Goal: Information Seeking & Learning: Learn about a topic

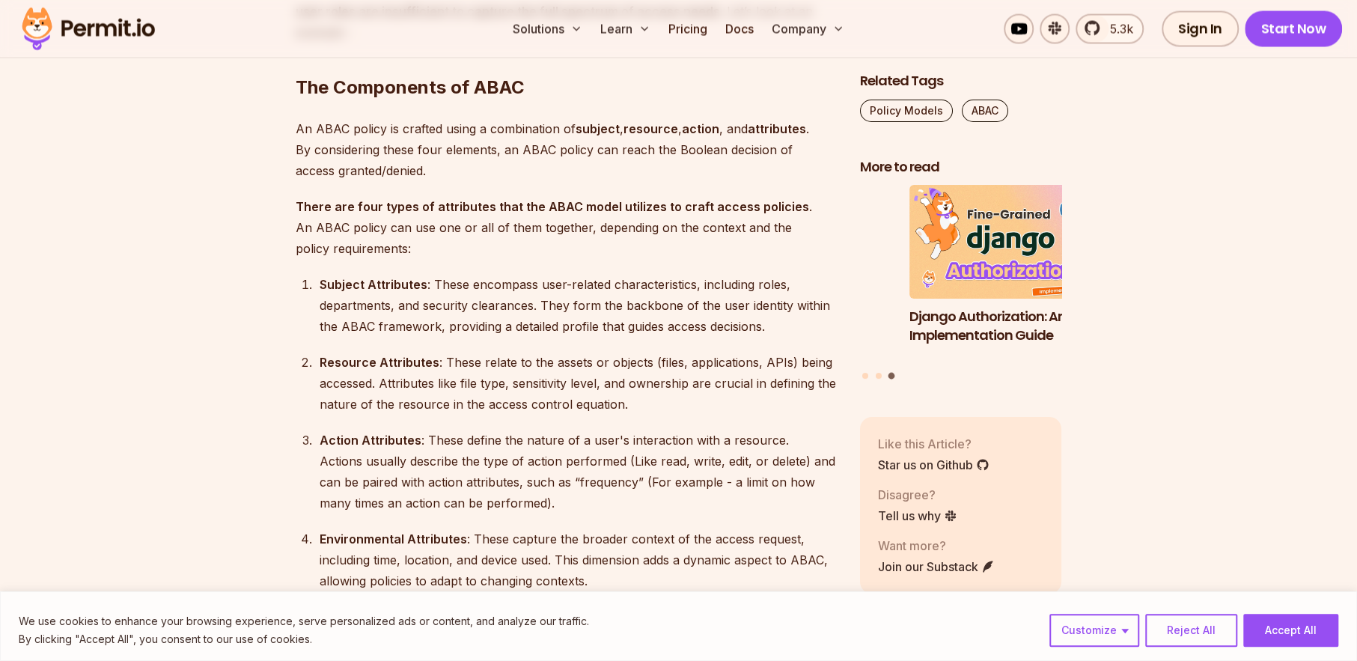
scroll to position [1946, 0]
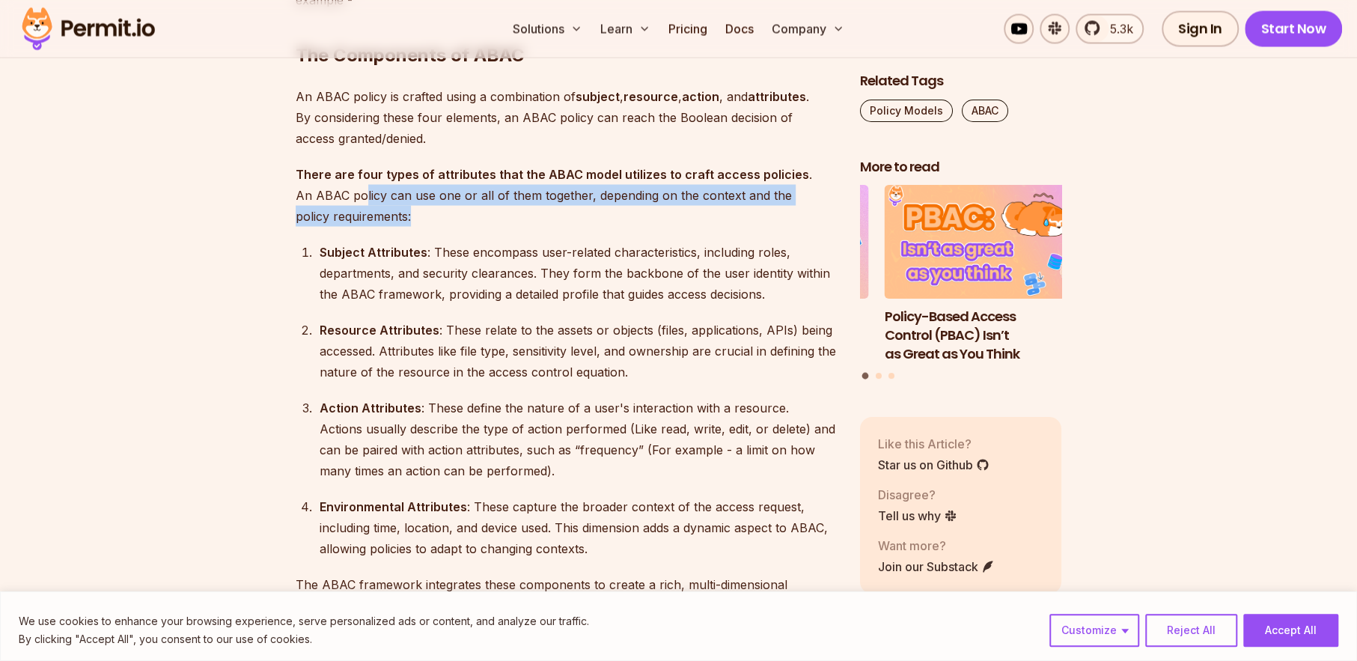
drag, startPoint x: 365, startPoint y: 201, endPoint x: 524, endPoint y: 224, distance: 160.3
click at [524, 224] on p "There are four types of attributes that the ABAC model utilizes to craft access…" at bounding box center [566, 194] width 540 height 63
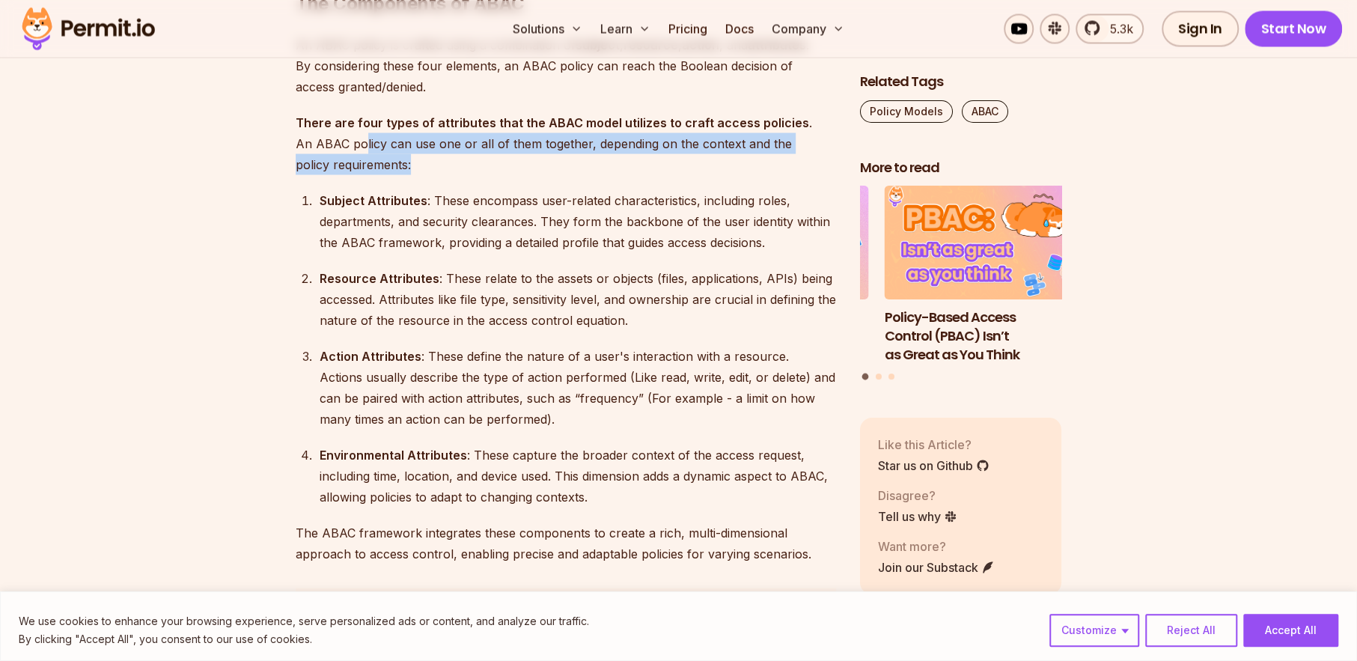
scroll to position [2021, 0]
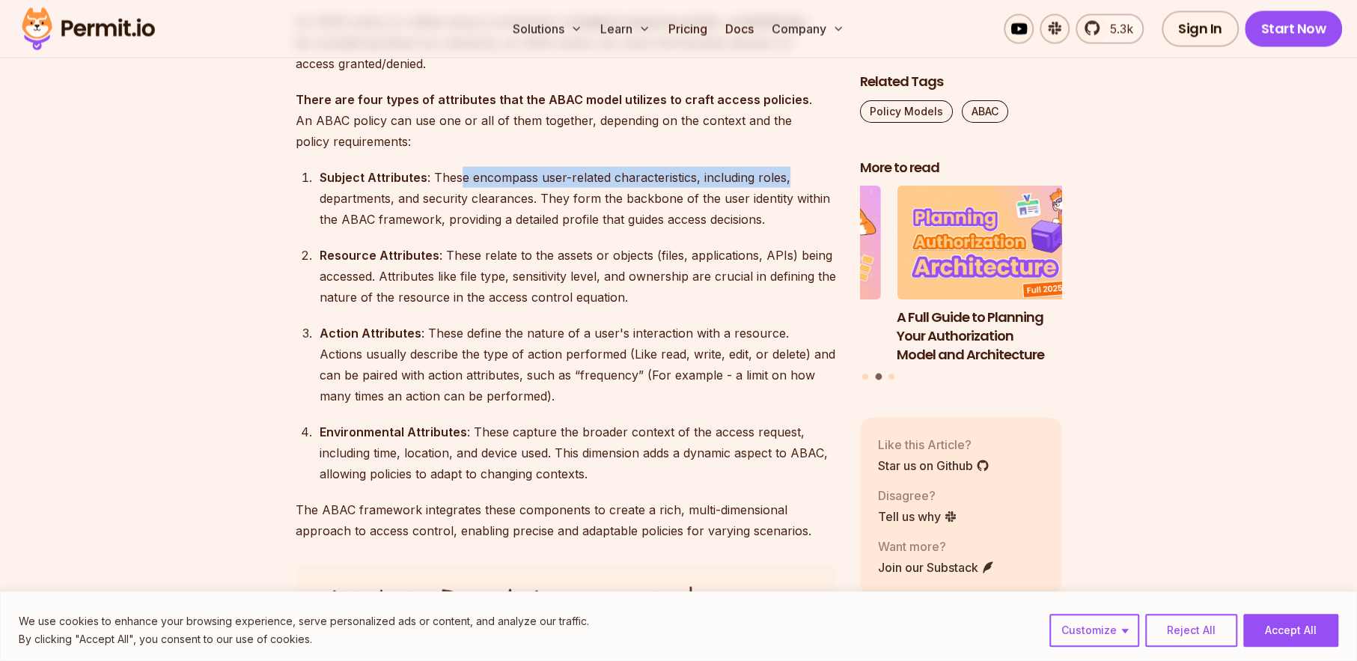
drag, startPoint x: 457, startPoint y: 179, endPoint x: 799, endPoint y: 173, distance: 342.1
click at [799, 173] on div "Subject Attributes : These encompass user-related characteristics, including ro…" at bounding box center [578, 197] width 516 height 63
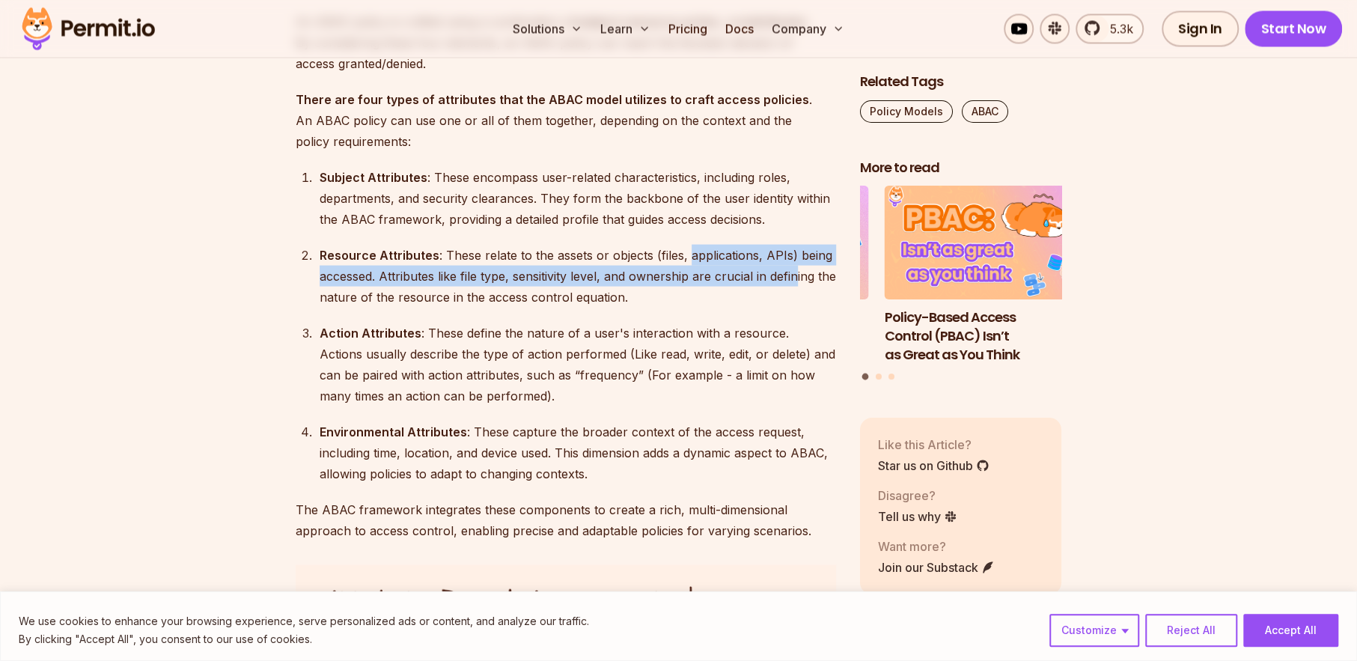
drag, startPoint x: 696, startPoint y: 252, endPoint x: 796, endPoint y: 278, distance: 103.7
click at [796, 278] on div "Resource Attributes : These relate to the assets or objects (files, application…" at bounding box center [578, 275] width 516 height 63
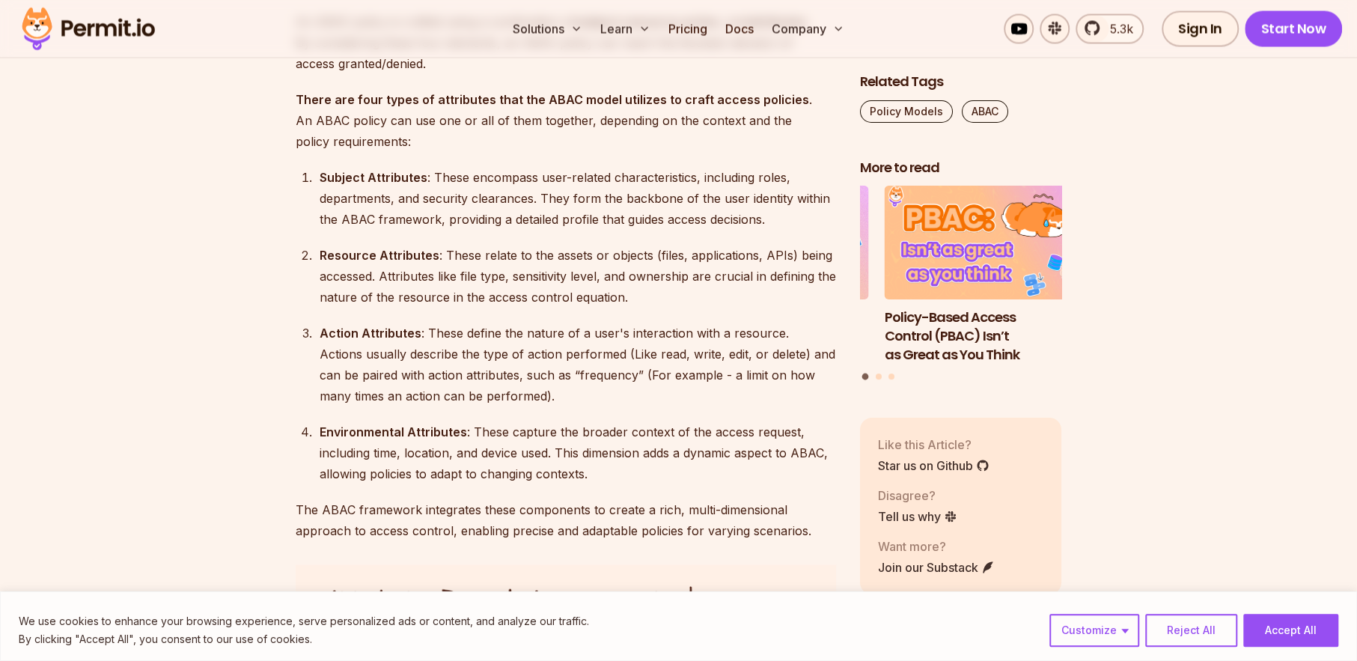
click at [508, 297] on div "Resource Attributes : These relate to the assets or objects (files, application…" at bounding box center [578, 275] width 516 height 63
drag, startPoint x: 490, startPoint y: 279, endPoint x: 653, endPoint y: 284, distance: 164.0
click at [653, 284] on div "Resource Attributes : These relate to the assets or objects (files, application…" at bounding box center [578, 275] width 516 height 63
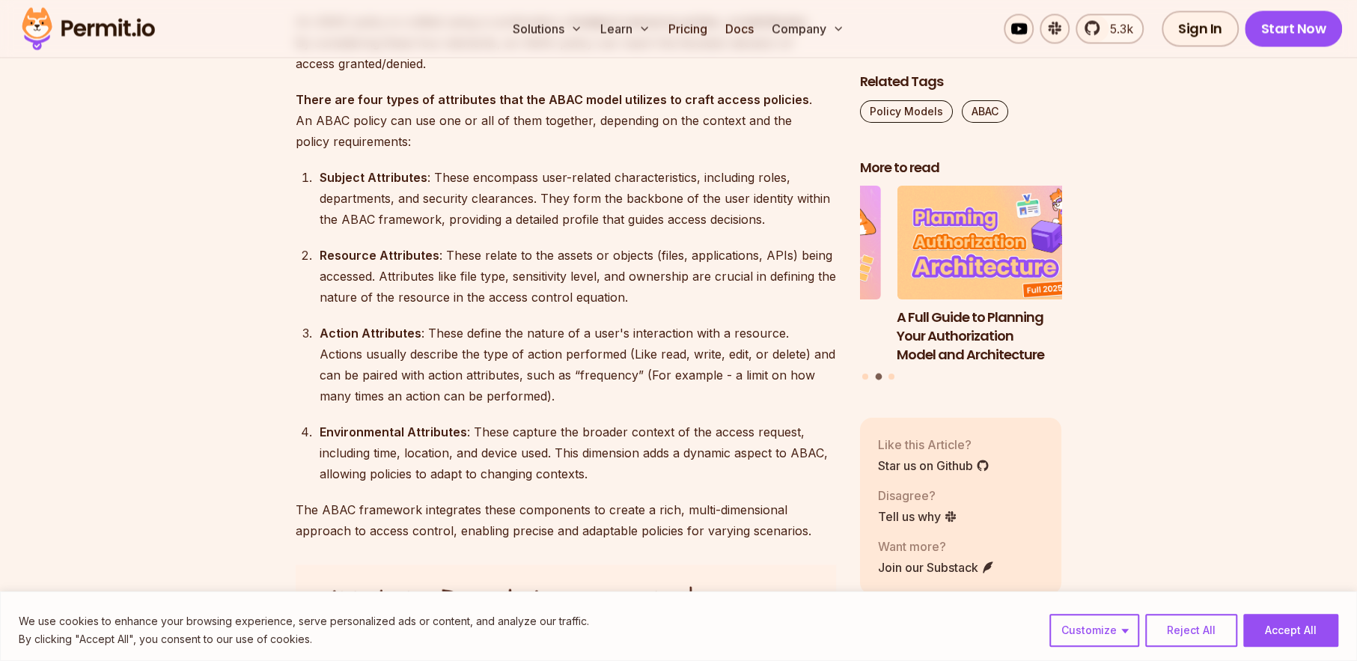
drag, startPoint x: 439, startPoint y: 327, endPoint x: 439, endPoint y: 341, distance: 13.5
click at [439, 341] on div "Action Attributes : These define the nature of a user's interaction with a reso…" at bounding box center [578, 364] width 516 height 84
click at [518, 332] on div "Action Attributes : These define the nature of a user's interaction with a reso…" at bounding box center [578, 364] width 516 height 84
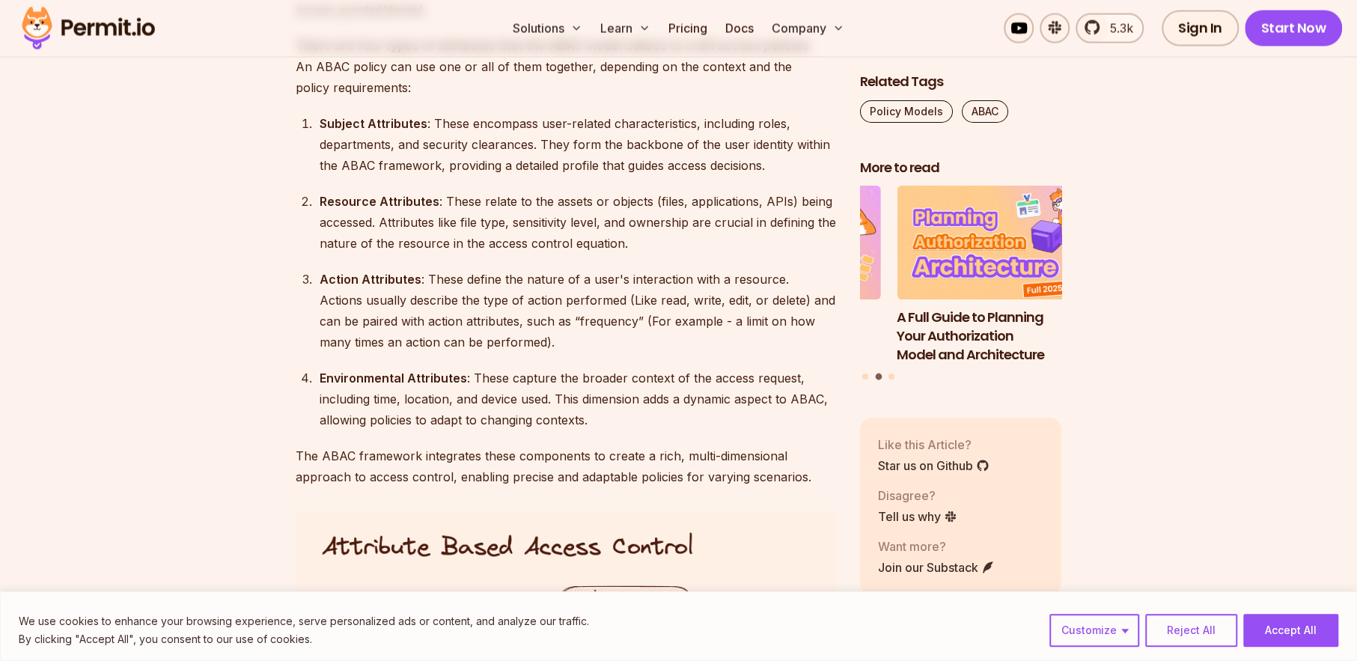
scroll to position [2096, 0]
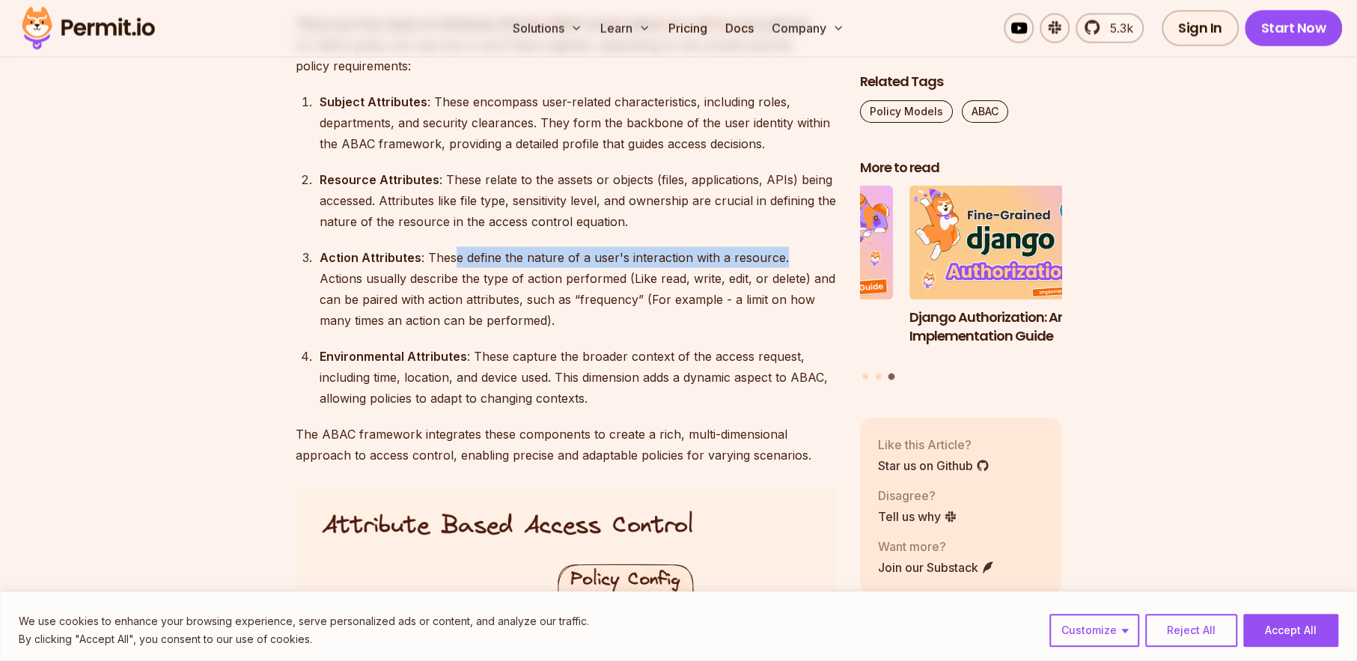
drag, startPoint x: 449, startPoint y: 254, endPoint x: 793, endPoint y: 263, distance: 344.4
click at [793, 263] on div "Action Attributes : These define the nature of a user's interaction with a reso…" at bounding box center [578, 289] width 516 height 84
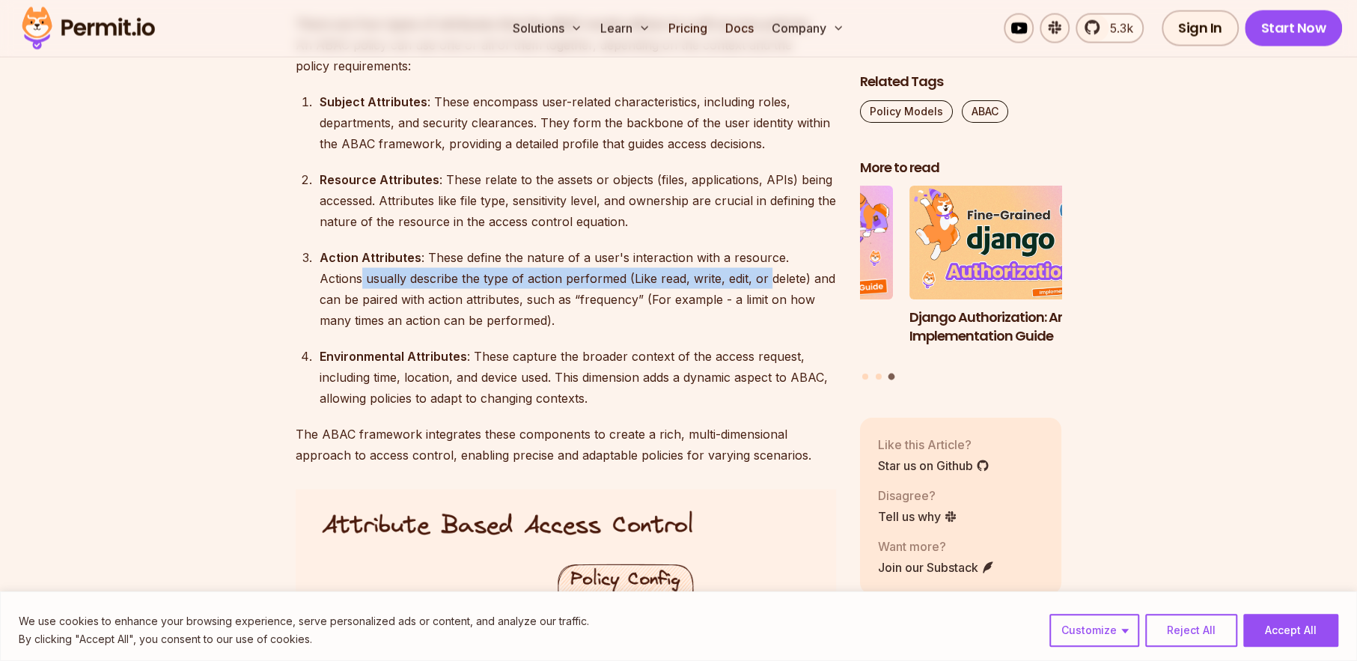
drag, startPoint x: 359, startPoint y: 278, endPoint x: 769, endPoint y: 282, distance: 409.5
click at [769, 282] on div "Action Attributes : These define the nature of a user's interaction with a reso…" at bounding box center [578, 289] width 516 height 84
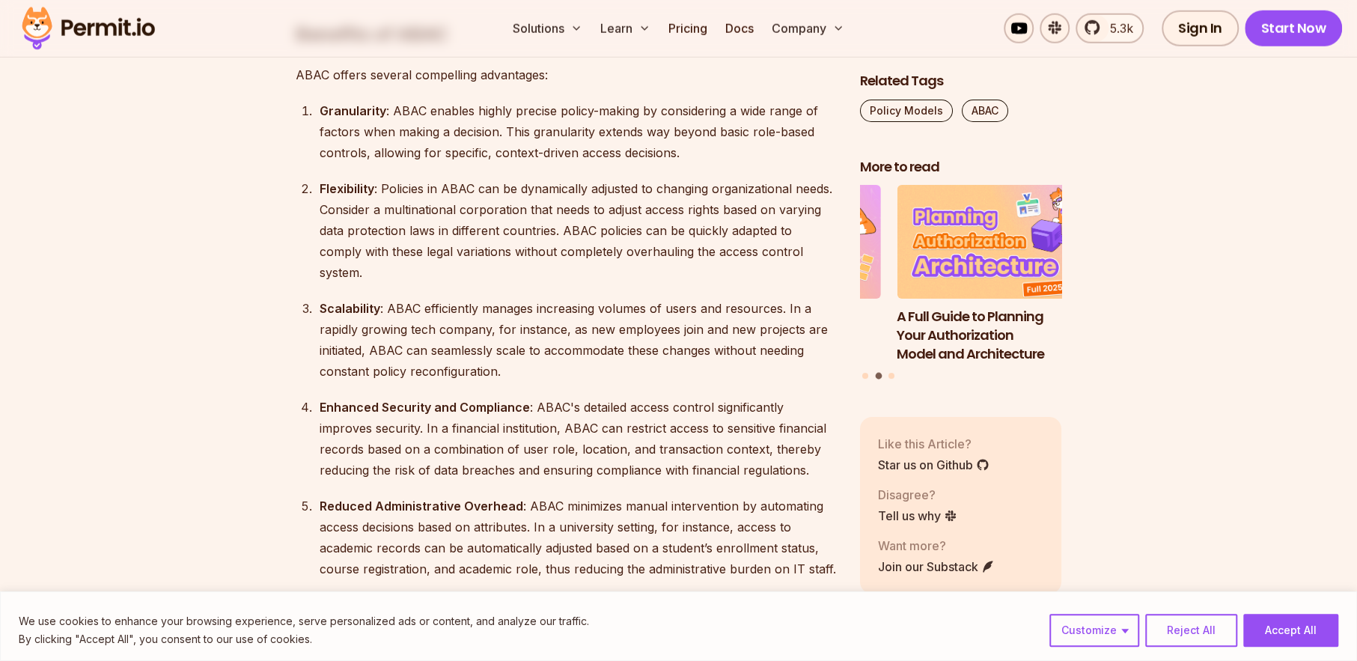
scroll to position [3069, 0]
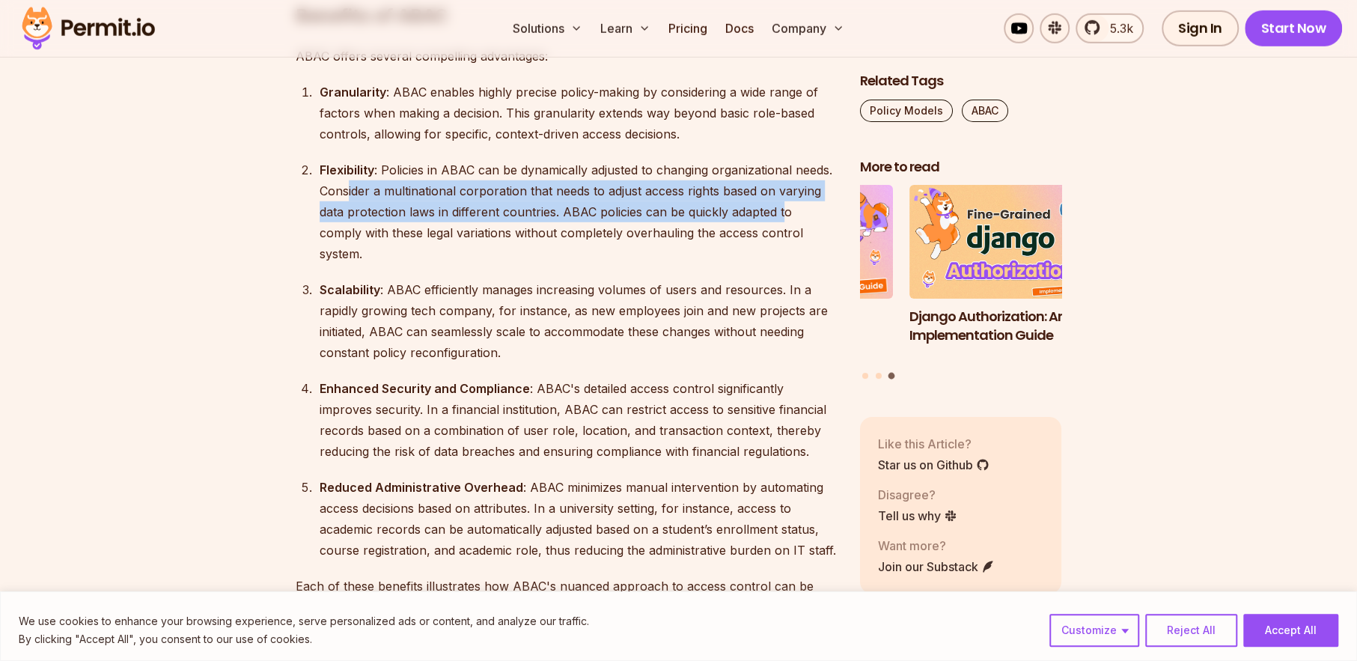
drag, startPoint x: 349, startPoint y: 185, endPoint x: 783, endPoint y: 210, distance: 434.8
click at [783, 210] on div "Flexibility : Policies in ABAC can be dynamically adjusted to changing organiza…" at bounding box center [578, 211] width 516 height 105
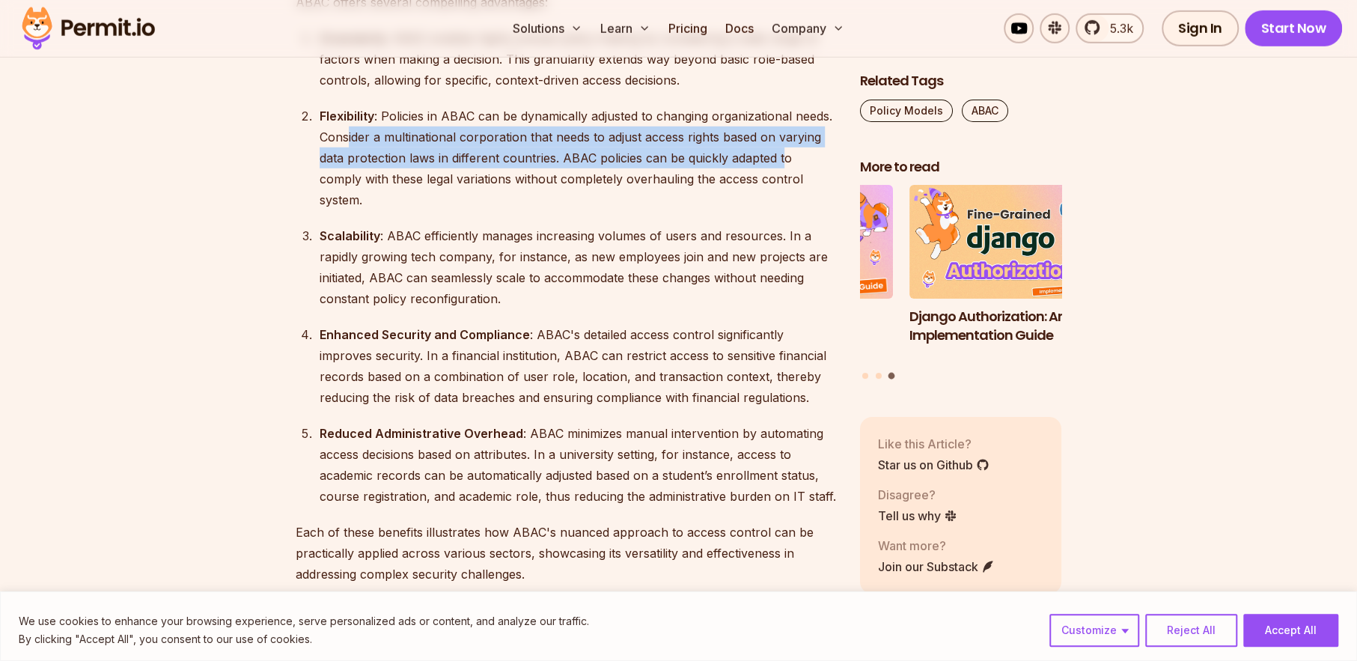
scroll to position [3144, 0]
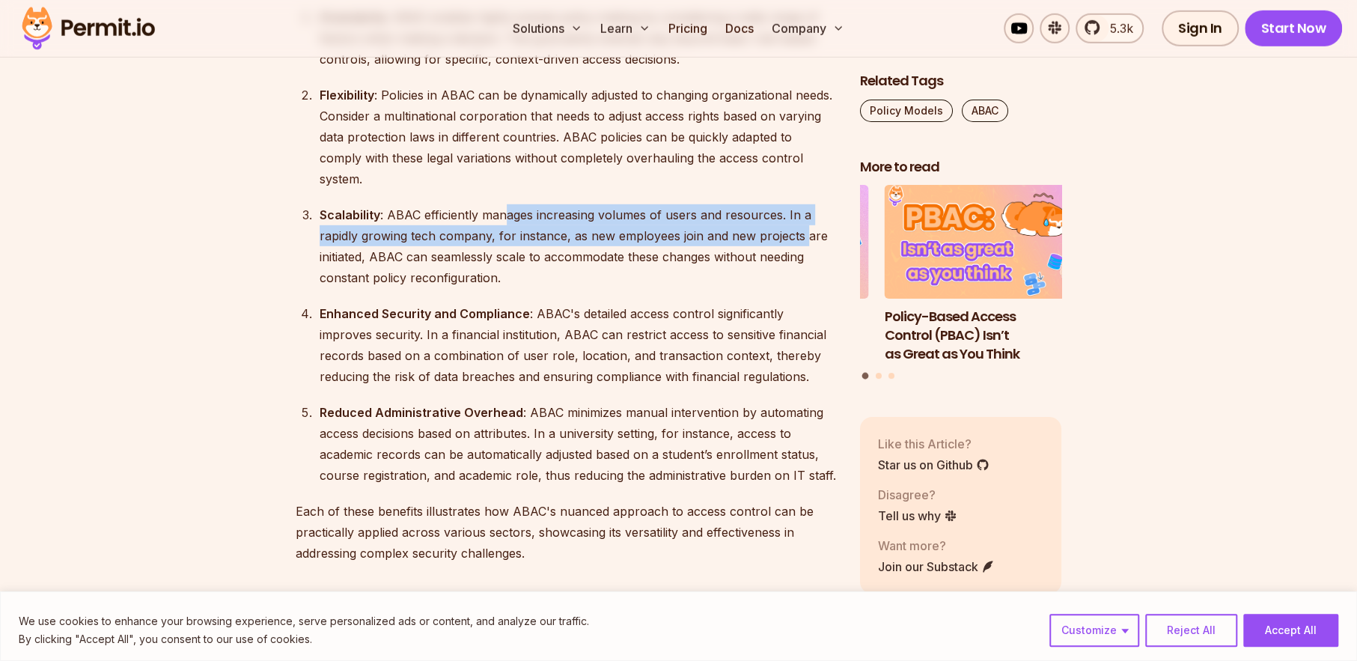
drag, startPoint x: 502, startPoint y: 197, endPoint x: 804, endPoint y: 221, distance: 302.6
click at [804, 221] on div "Scalability : ABAC efficiently manages increasing volumes of users and resource…" at bounding box center [578, 246] width 516 height 84
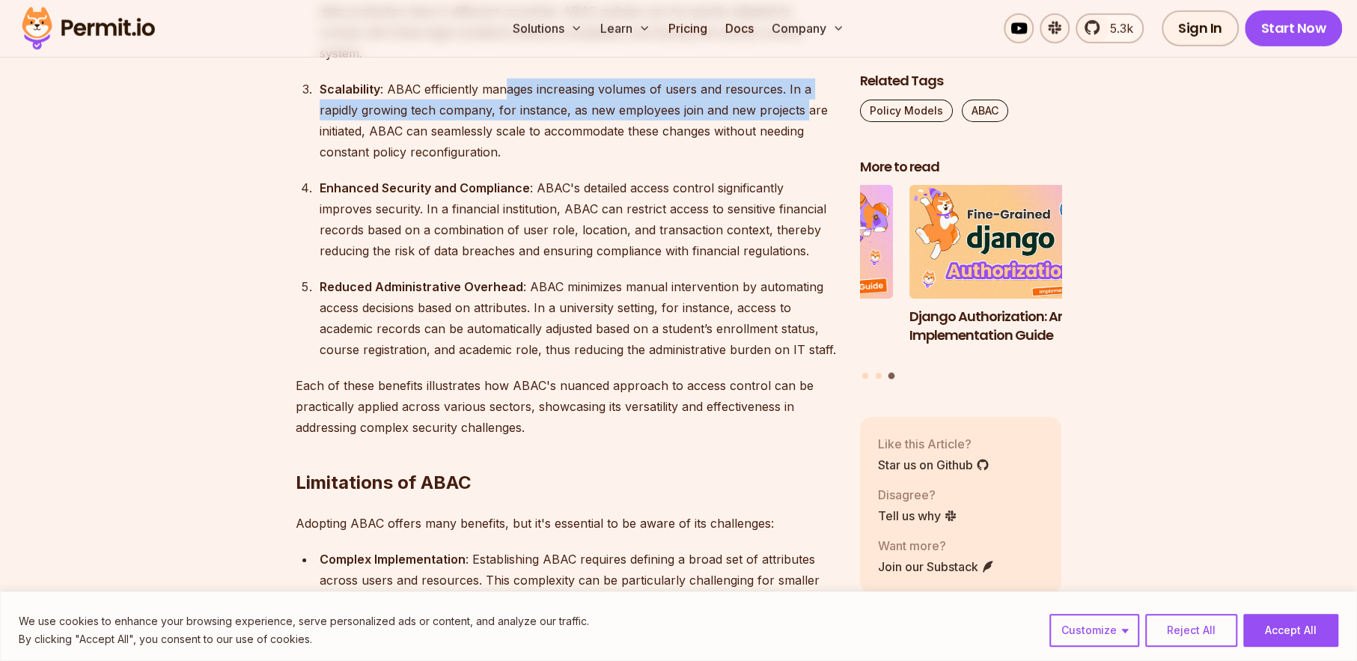
scroll to position [3293, 0]
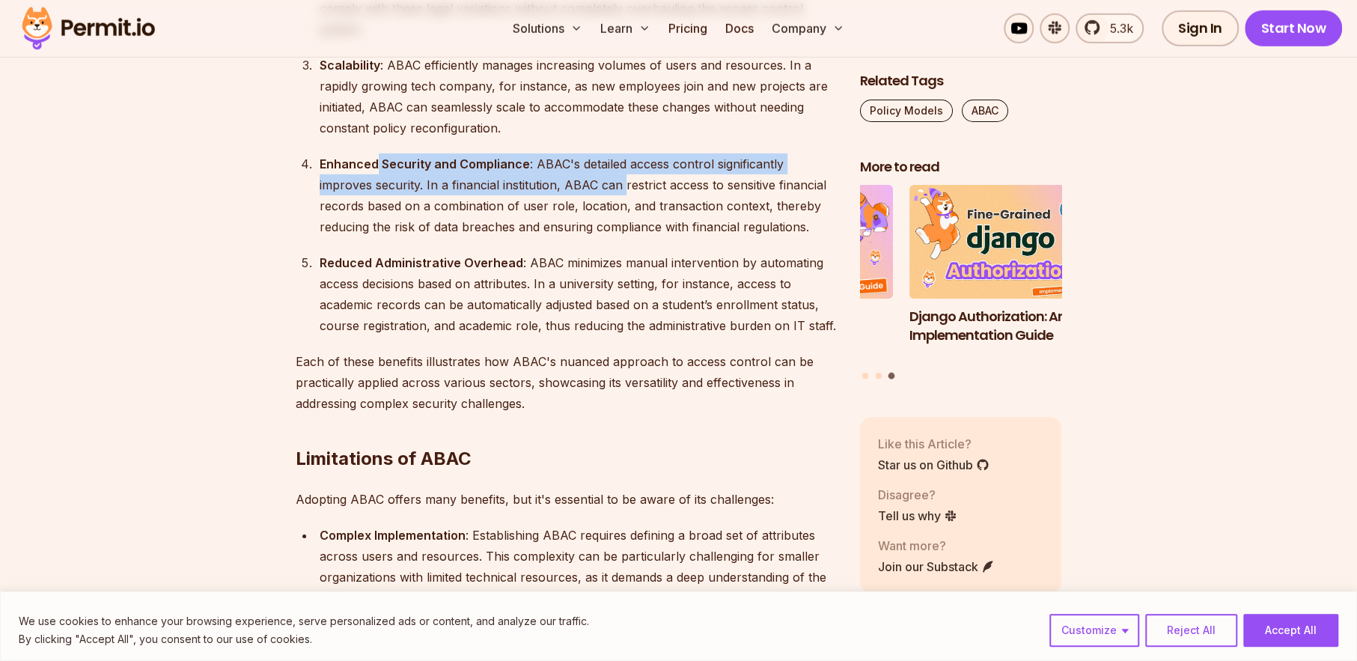
drag, startPoint x: 376, startPoint y: 144, endPoint x: 623, endPoint y: 155, distance: 247.2
click at [623, 155] on div "Enhanced Security and Compliance : ABAC's detailed access control significantly…" at bounding box center [578, 195] width 516 height 84
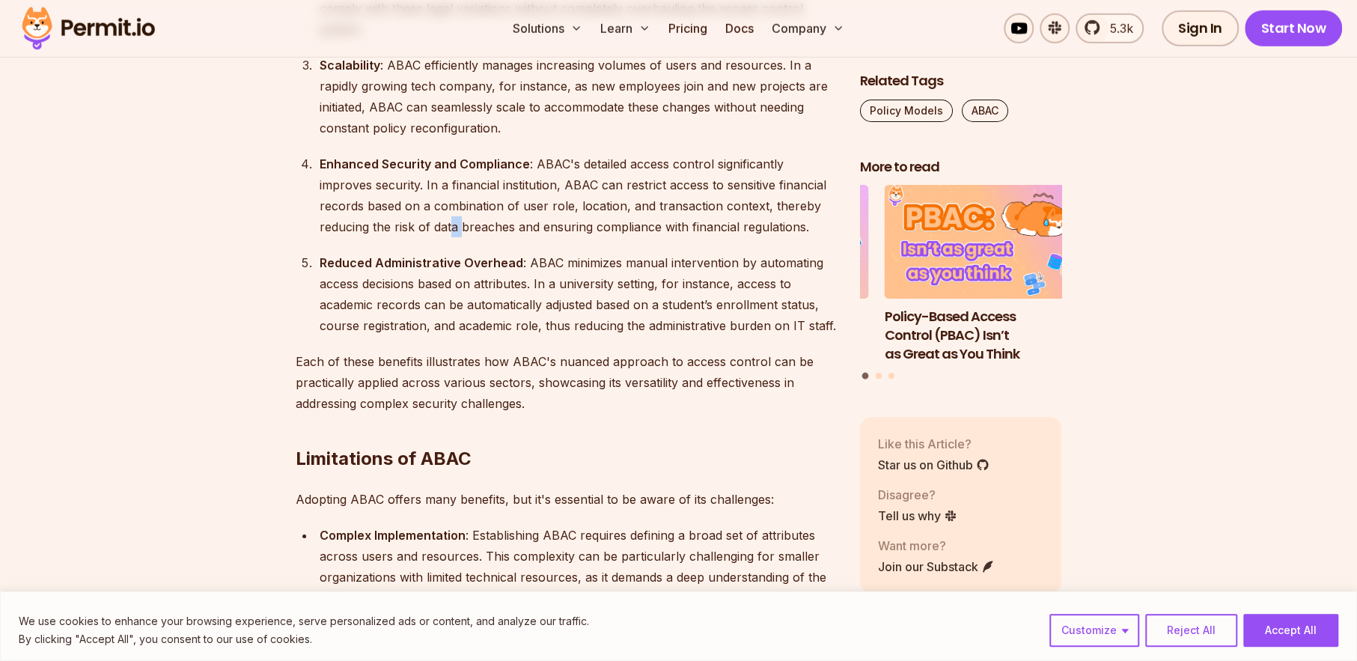
drag, startPoint x: 453, startPoint y: 206, endPoint x: 459, endPoint y: 215, distance: 10.8
click at [459, 215] on div "Enhanced Security and Compliance : ABAC's detailed access control significantly…" at bounding box center [578, 195] width 516 height 84
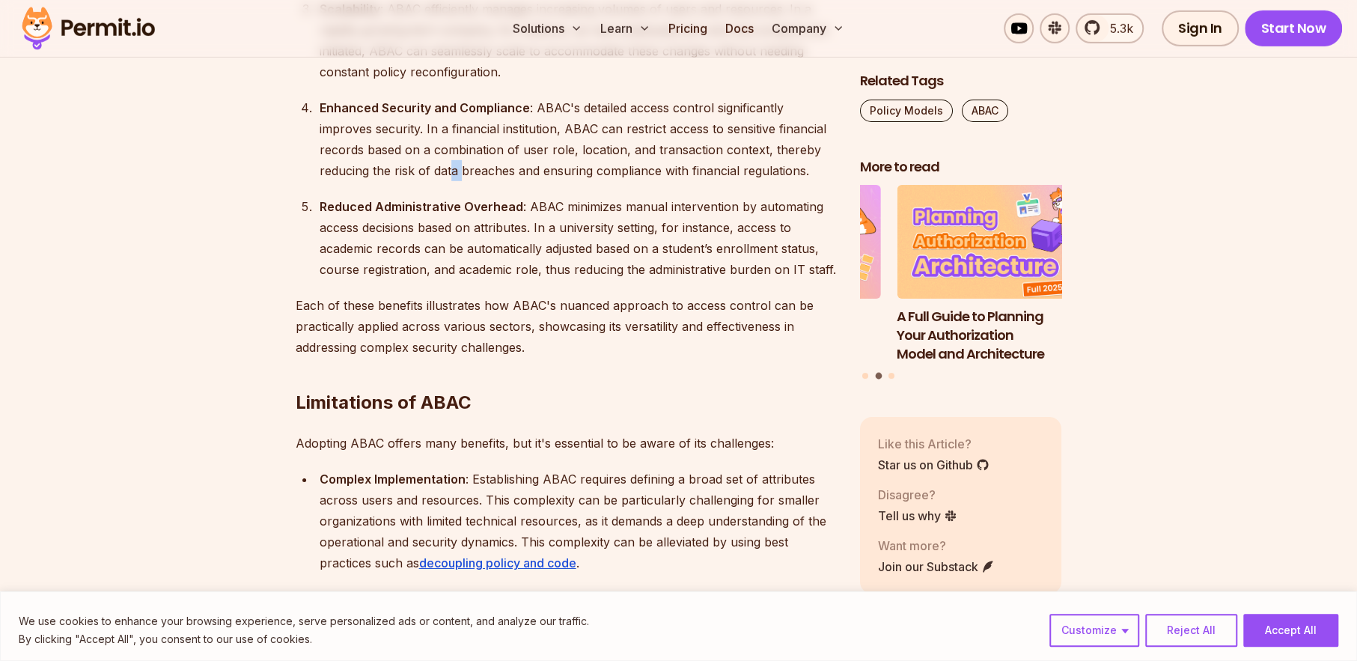
scroll to position [3368, 0]
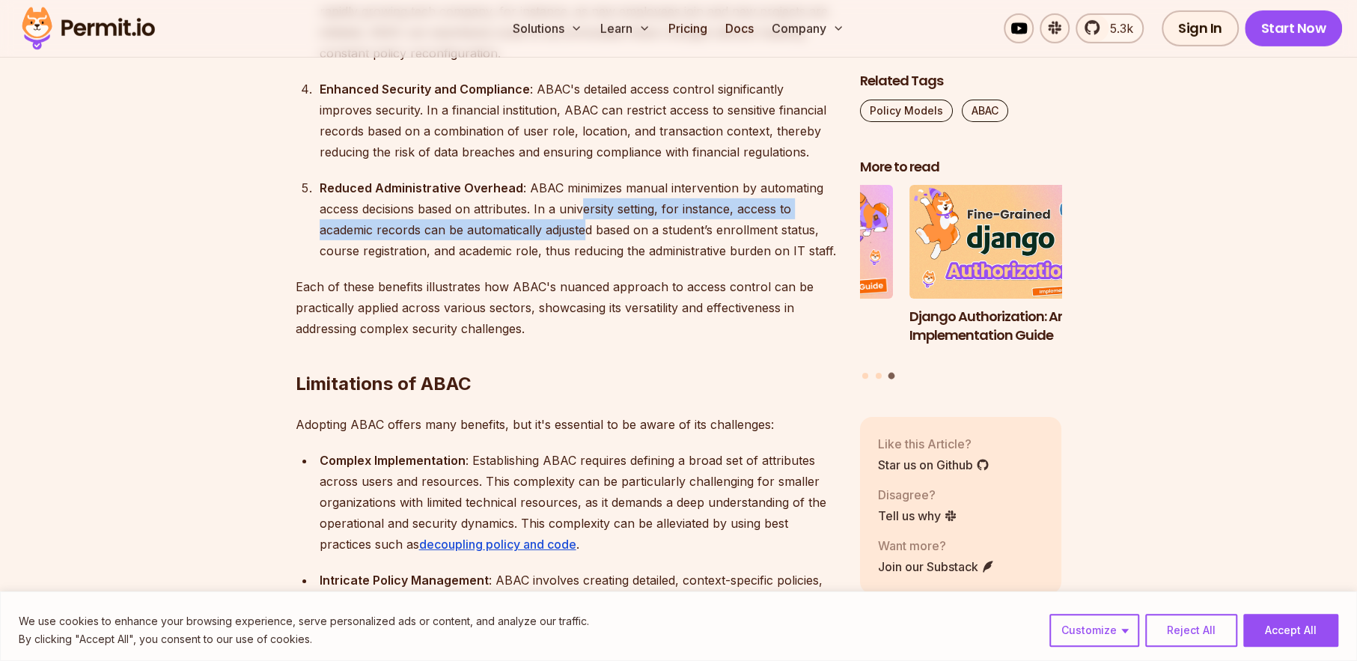
drag, startPoint x: 584, startPoint y: 183, endPoint x: 585, endPoint y: 206, distance: 22.5
click at [585, 206] on div "Reduced Administrative Overhead : ABAC minimizes manual intervention by automat…" at bounding box center [578, 219] width 516 height 84
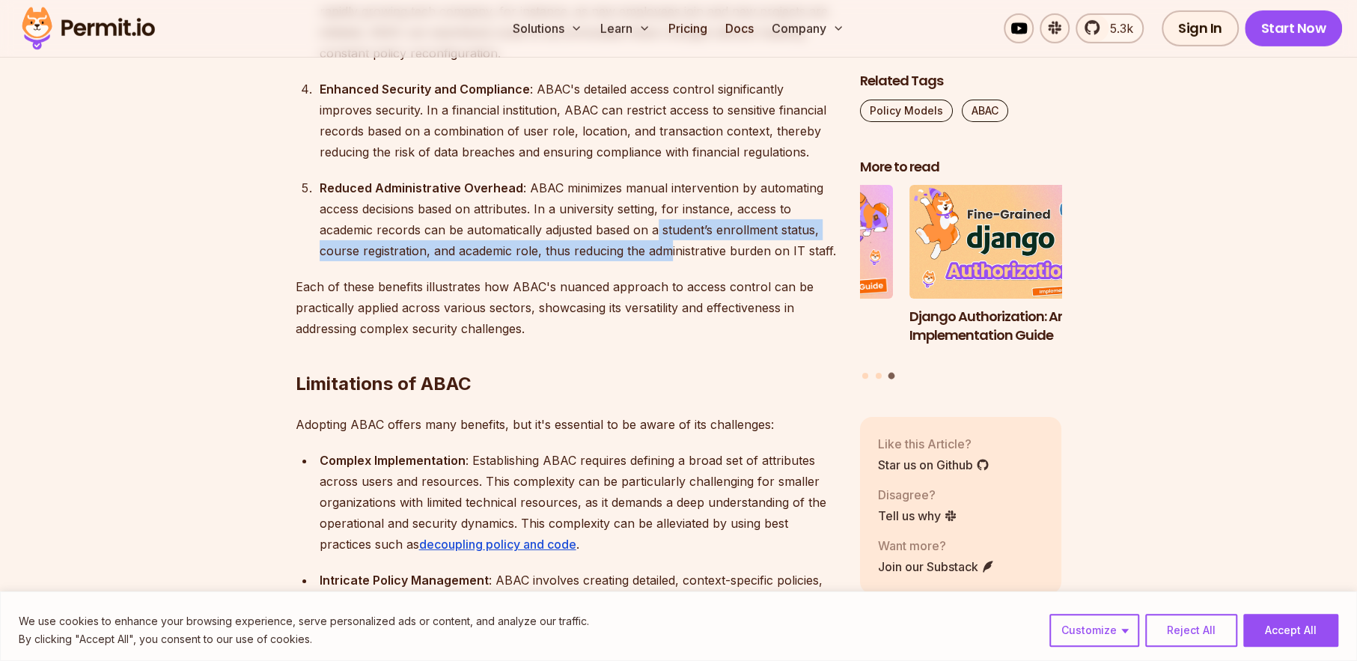
drag, startPoint x: 659, startPoint y: 210, endPoint x: 671, endPoint y: 234, distance: 26.8
click at [671, 234] on div "Reduced Administrative Overhead : ABAC minimizes manual intervention by automat…" at bounding box center [578, 219] width 516 height 84
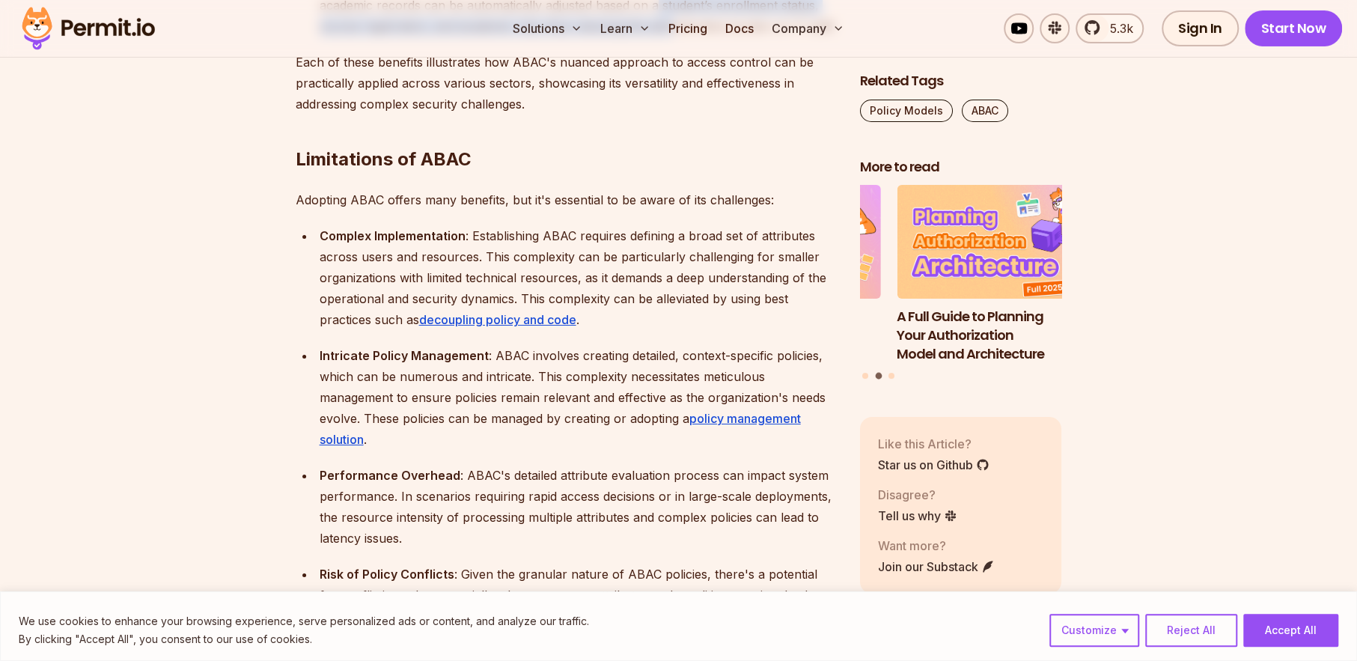
scroll to position [3668, 0]
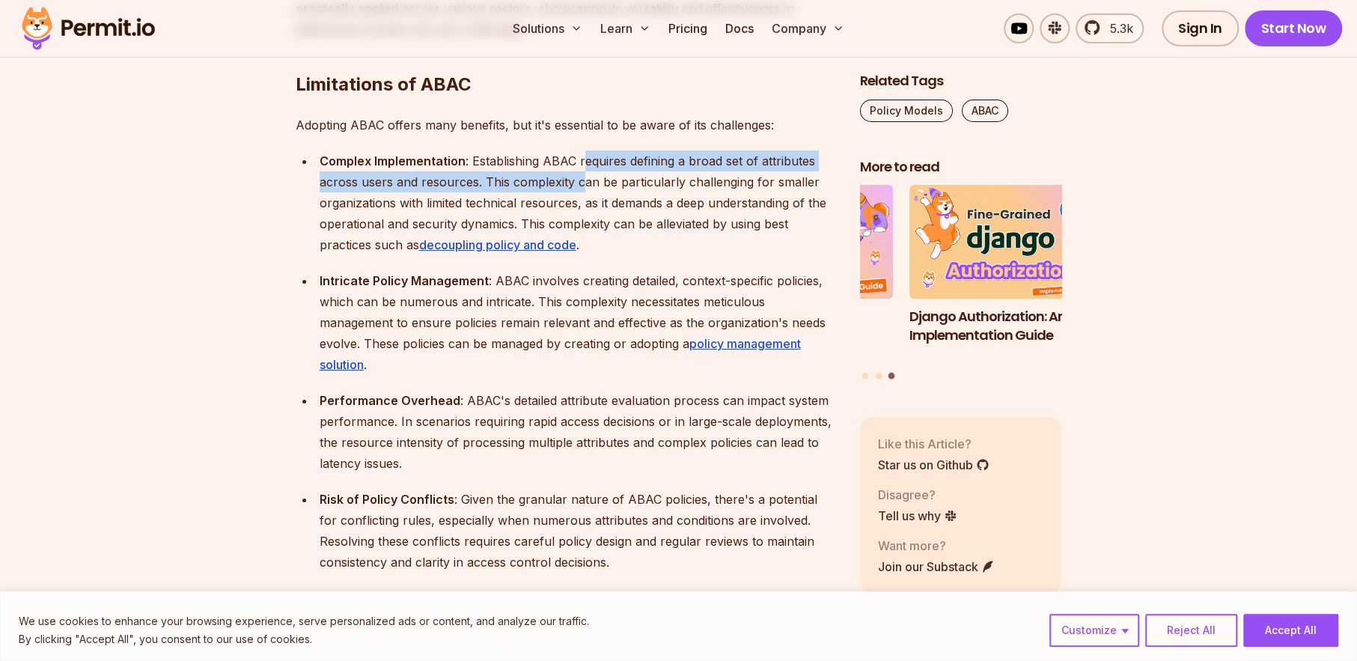
drag, startPoint x: 585, startPoint y: 141, endPoint x: 583, endPoint y: 159, distance: 17.3
click at [583, 159] on div "Complex Implementation : Establishing ABAC requires defining a broad set of att…" at bounding box center [578, 202] width 516 height 105
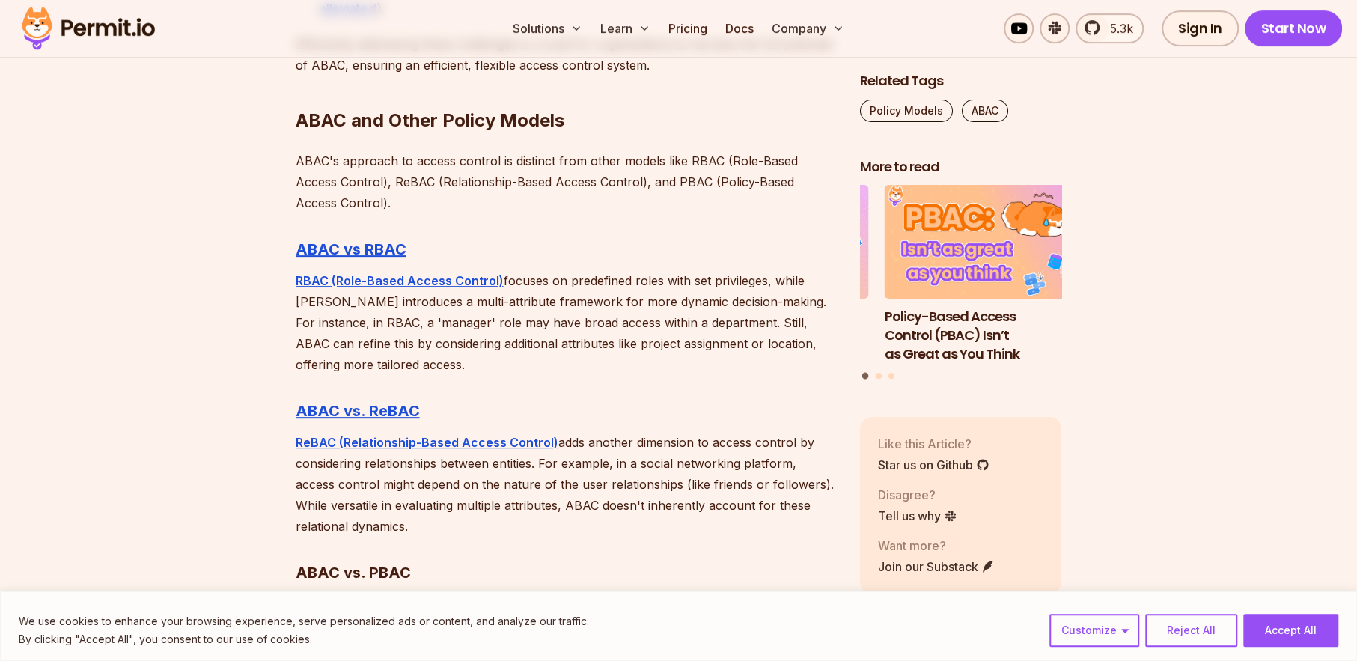
scroll to position [4416, 0]
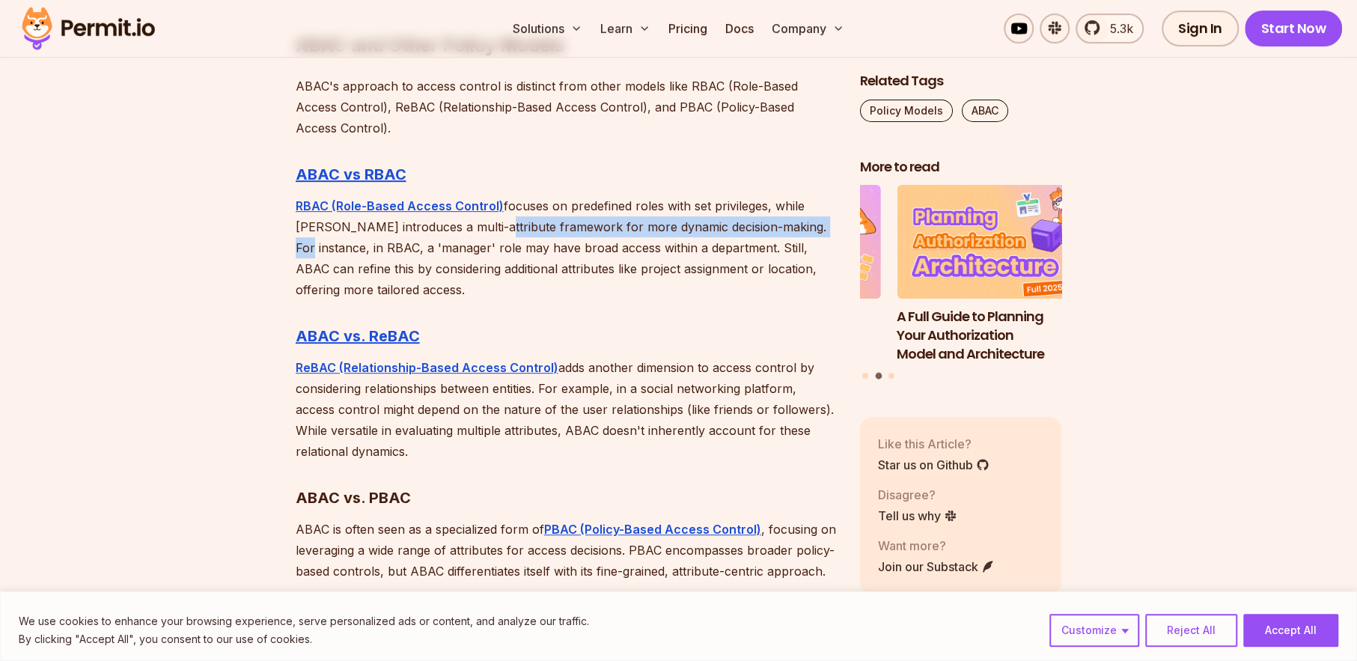
drag, startPoint x: 485, startPoint y: 209, endPoint x: 816, endPoint y: 214, distance: 330.9
click at [816, 214] on p "RBAC (Role-Based Access Control) focuses on predefined roles with set privilege…" at bounding box center [566, 247] width 540 height 105
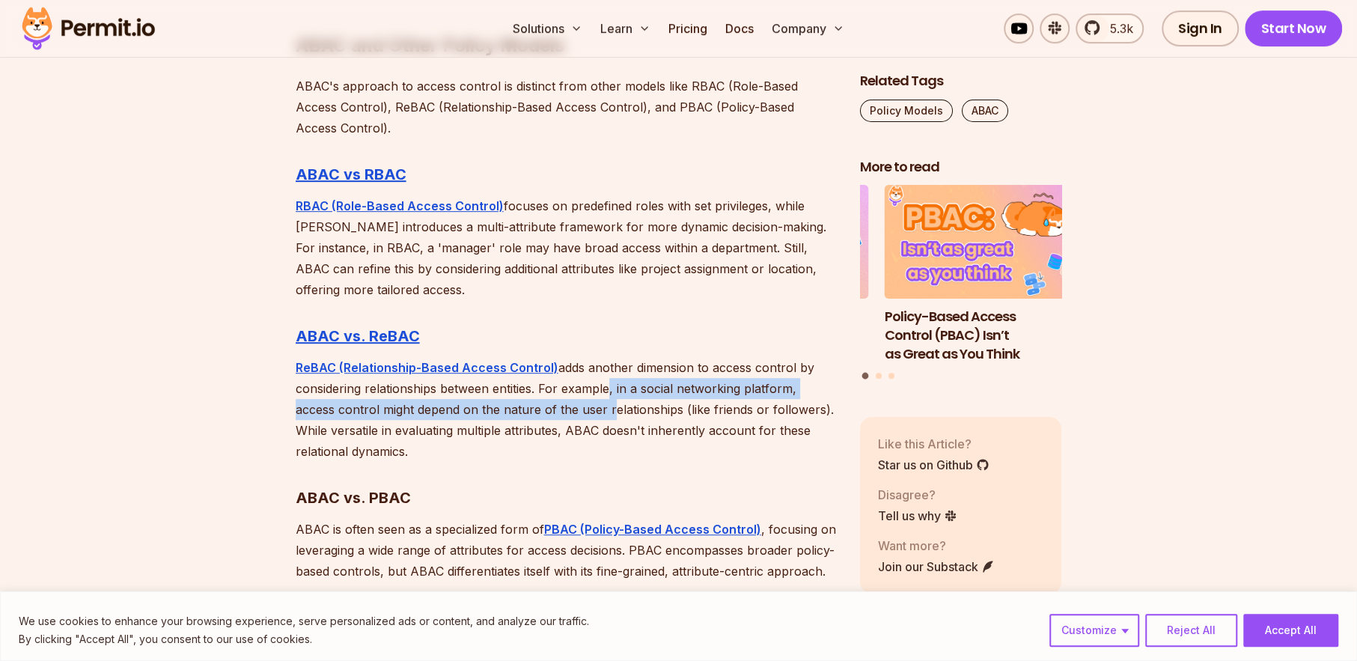
drag, startPoint x: 605, startPoint y: 369, endPoint x: 605, endPoint y: 388, distance: 19.5
click at [605, 388] on p "ReBAC (Relationship-Based Access Control) adds another dimension to access cont…" at bounding box center [566, 409] width 540 height 105
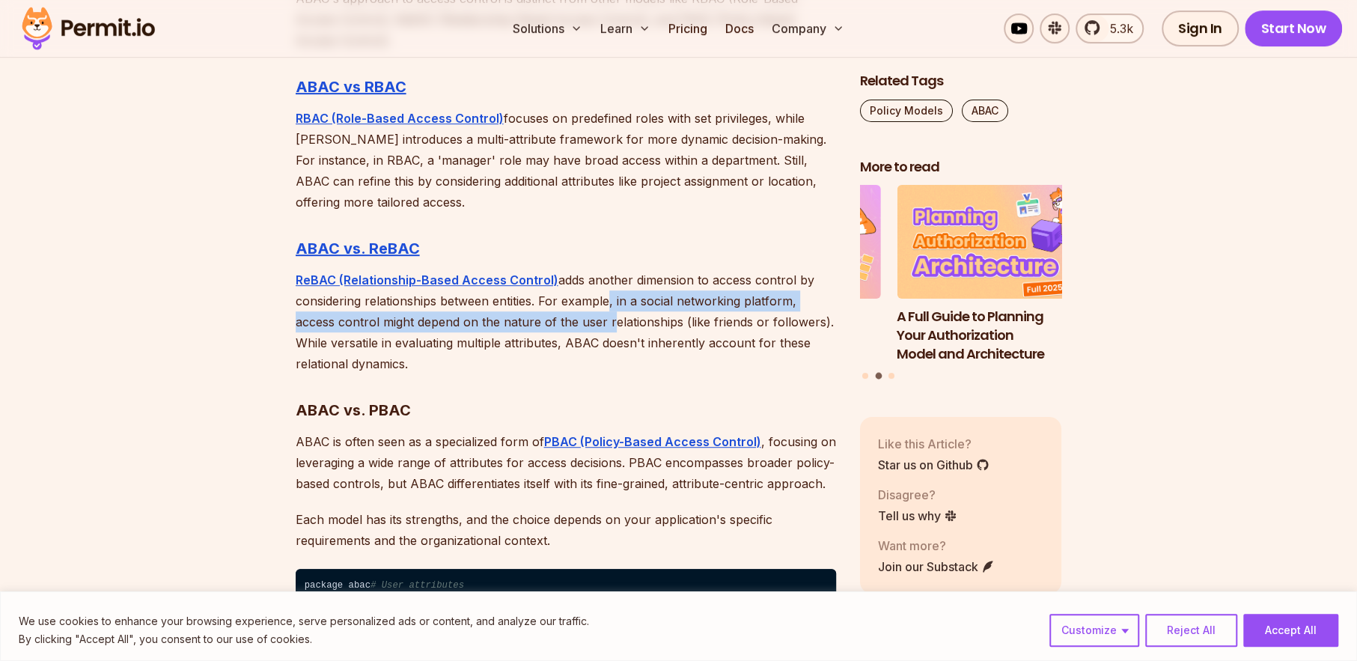
scroll to position [4641, 0]
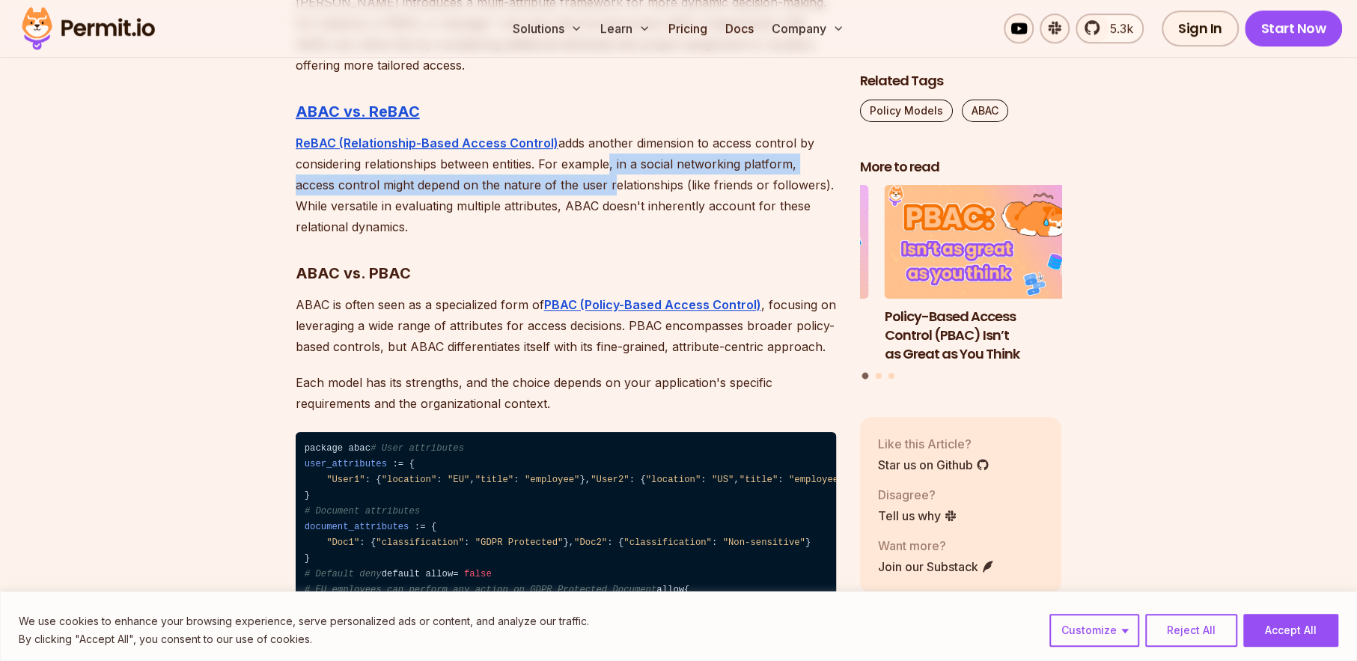
drag, startPoint x: 347, startPoint y: 184, endPoint x: 524, endPoint y: 198, distance: 177.2
click at [524, 198] on p "ReBAC (Relationship-Based Access Control) adds another dimension to access cont…" at bounding box center [566, 184] width 540 height 105
click at [523, 206] on p "ReBAC (Relationship-Based Access Control) adds another dimension to access cont…" at bounding box center [566, 184] width 540 height 105
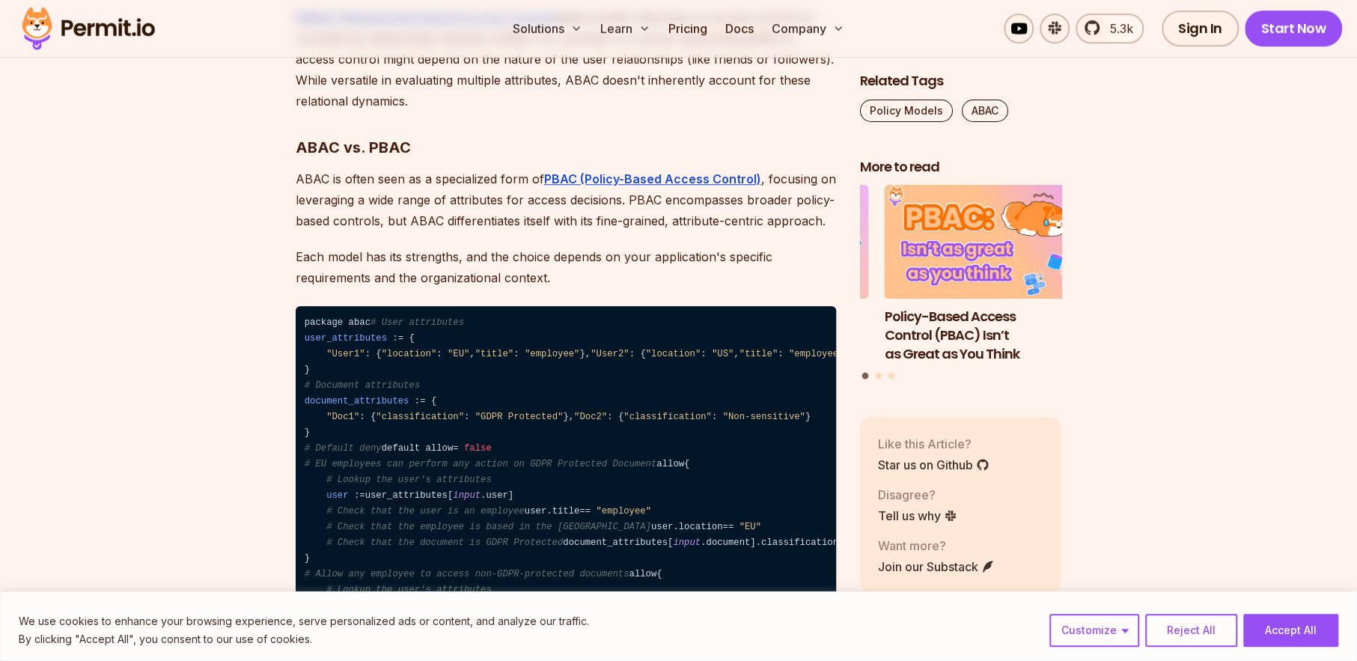
scroll to position [4790, 0]
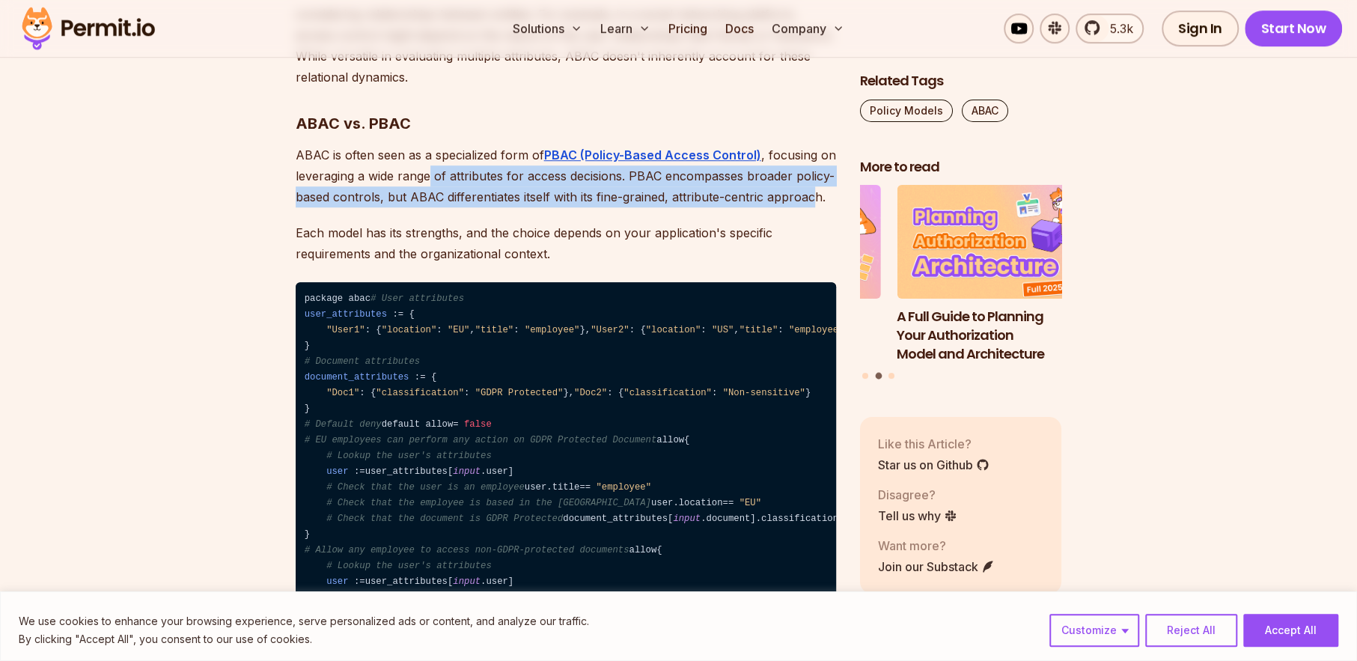
drag, startPoint x: 431, startPoint y: 153, endPoint x: 813, endPoint y: 166, distance: 381.9
click at [813, 166] on p "ABAC is often seen as a specialized form of PBAC (Policy-Based Access Control) …" at bounding box center [566, 175] width 540 height 63
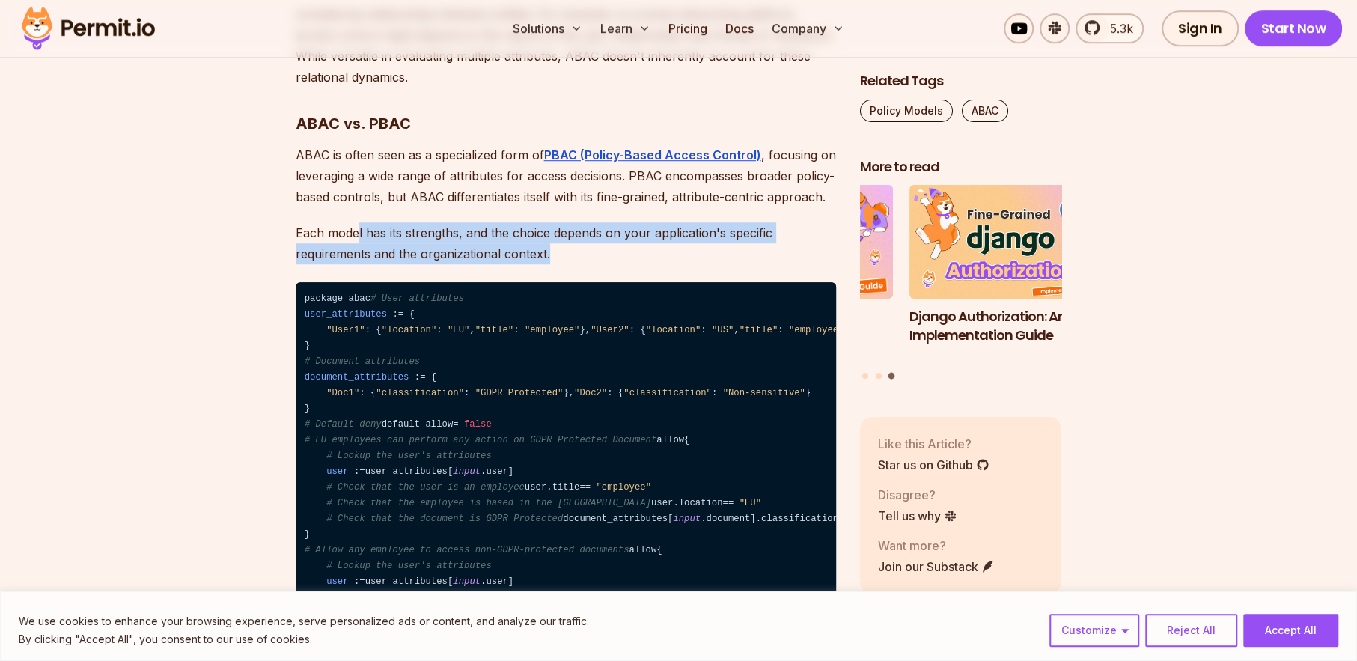
drag, startPoint x: 355, startPoint y: 215, endPoint x: 568, endPoint y: 242, distance: 215.0
click at [568, 242] on p "Each model has its strengths, and the choice depends on your application's spec…" at bounding box center [566, 243] width 540 height 42
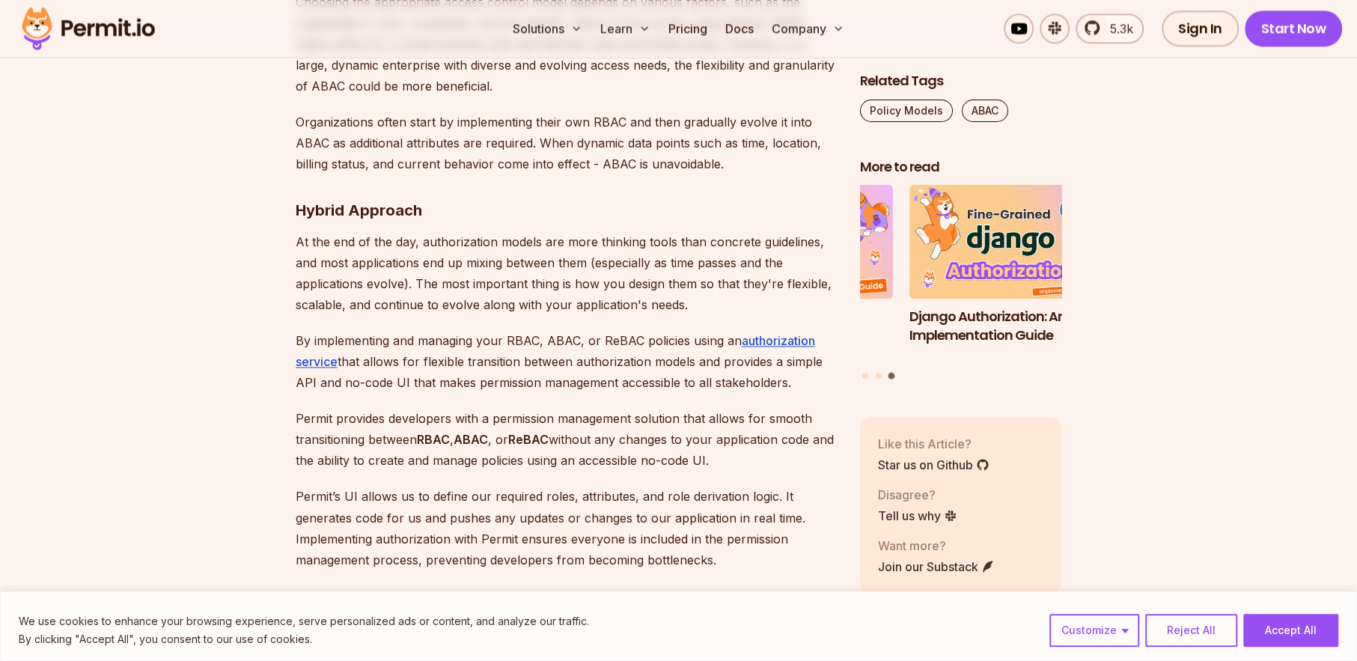
scroll to position [5614, 0]
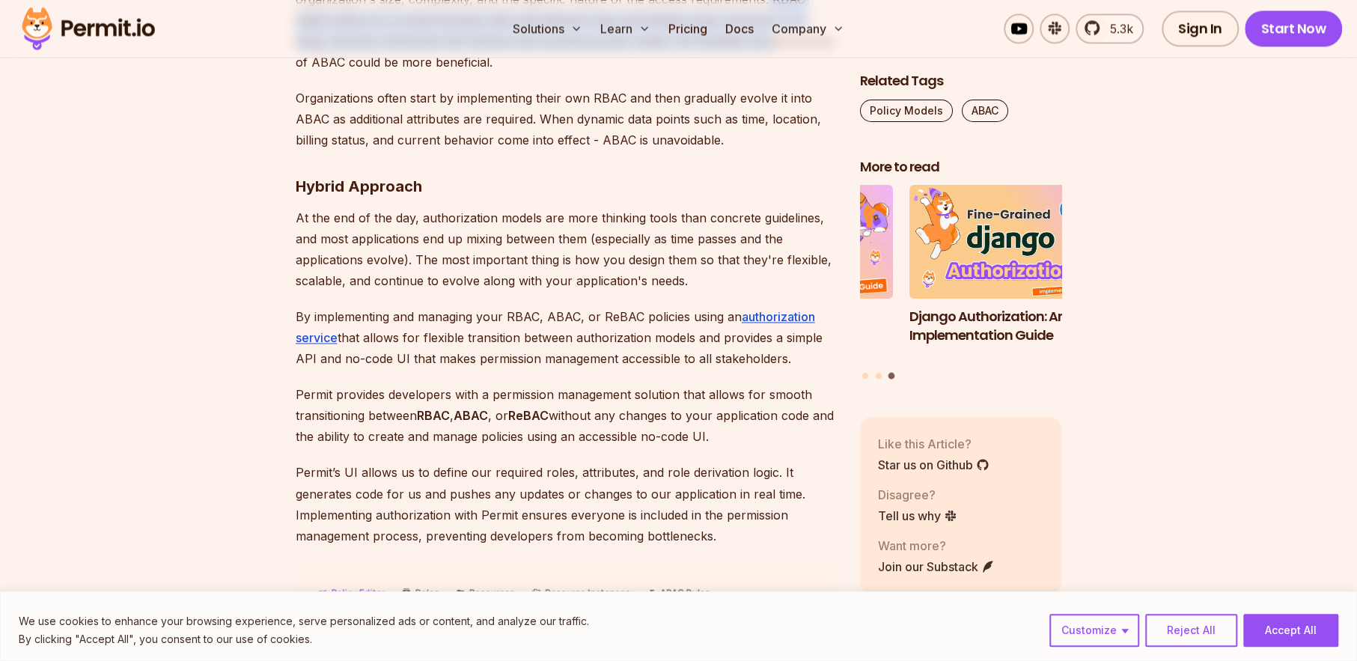
drag, startPoint x: 775, startPoint y: 219, endPoint x: 775, endPoint y: 228, distance: 9.0
click at [775, 73] on p "Choosing the appropriate access control model depends on various factors, such …" at bounding box center [566, 20] width 540 height 105
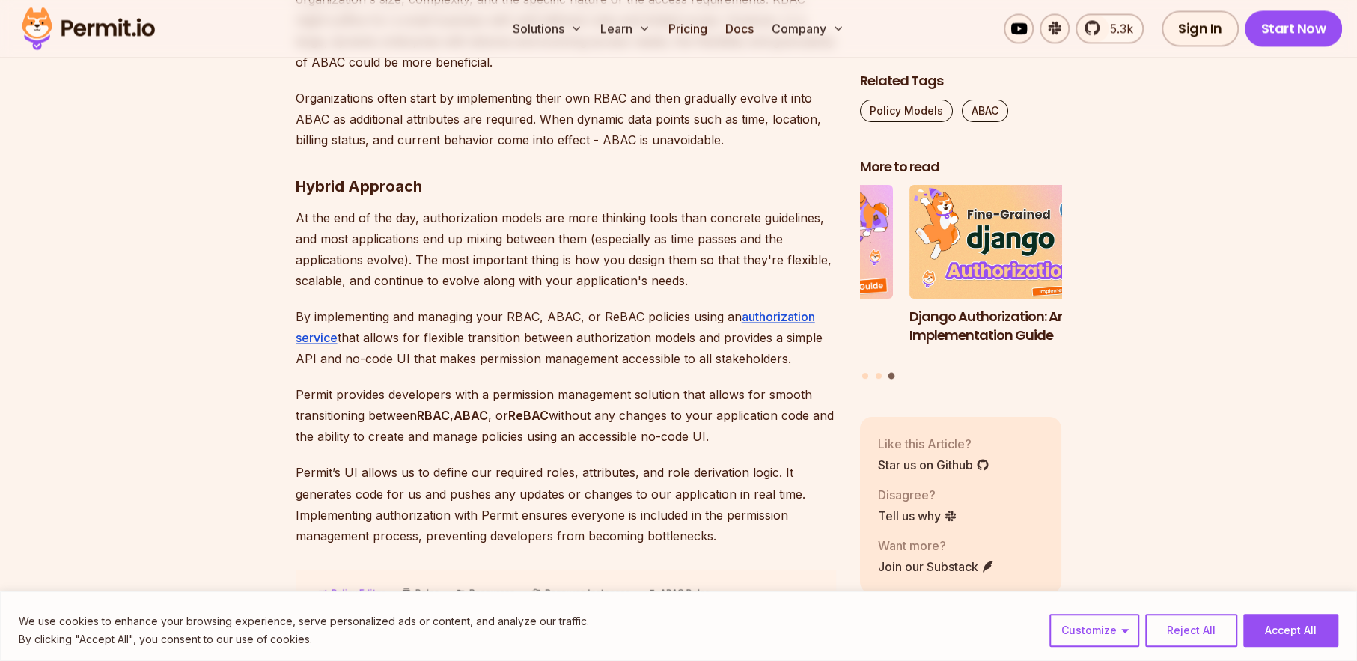
click at [622, 150] on p "Organizations often start by implementing their own RBAC and then gradually evo…" at bounding box center [566, 119] width 540 height 63
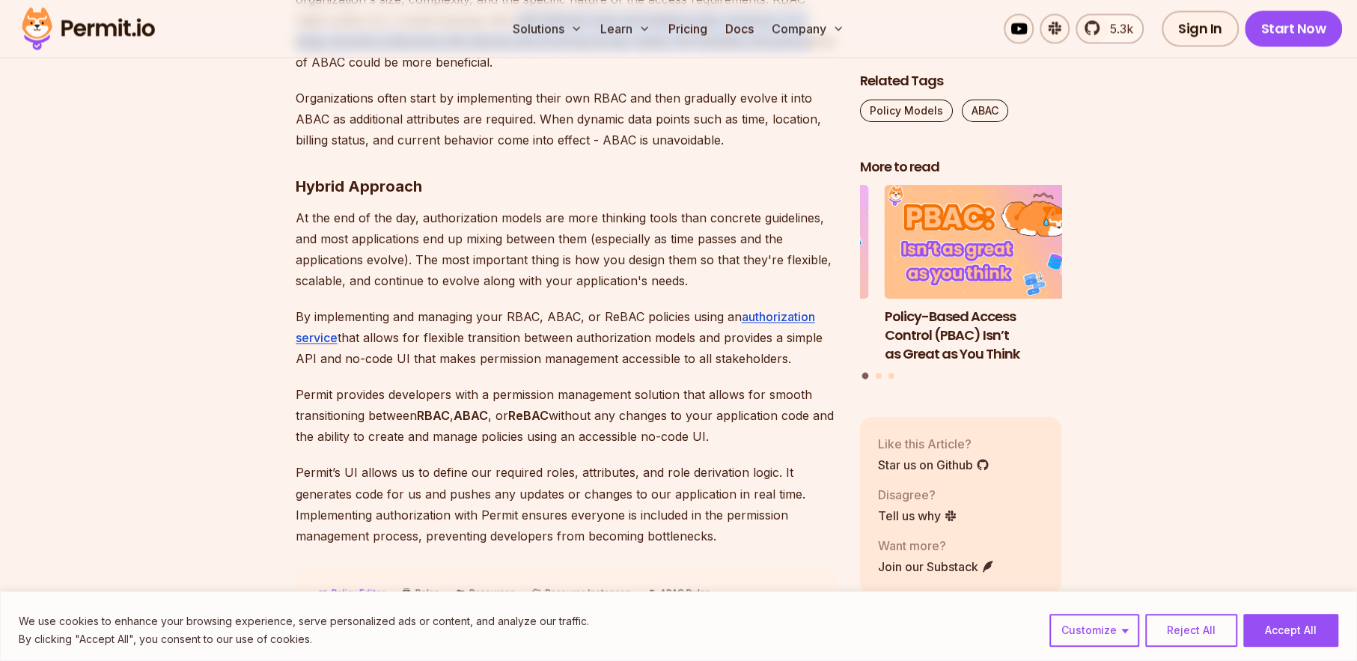
drag, startPoint x: 513, startPoint y: 201, endPoint x: 808, endPoint y: 228, distance: 296.2
click at [808, 73] on p "Choosing the appropriate access control model depends on various factors, such …" at bounding box center [566, 20] width 540 height 105
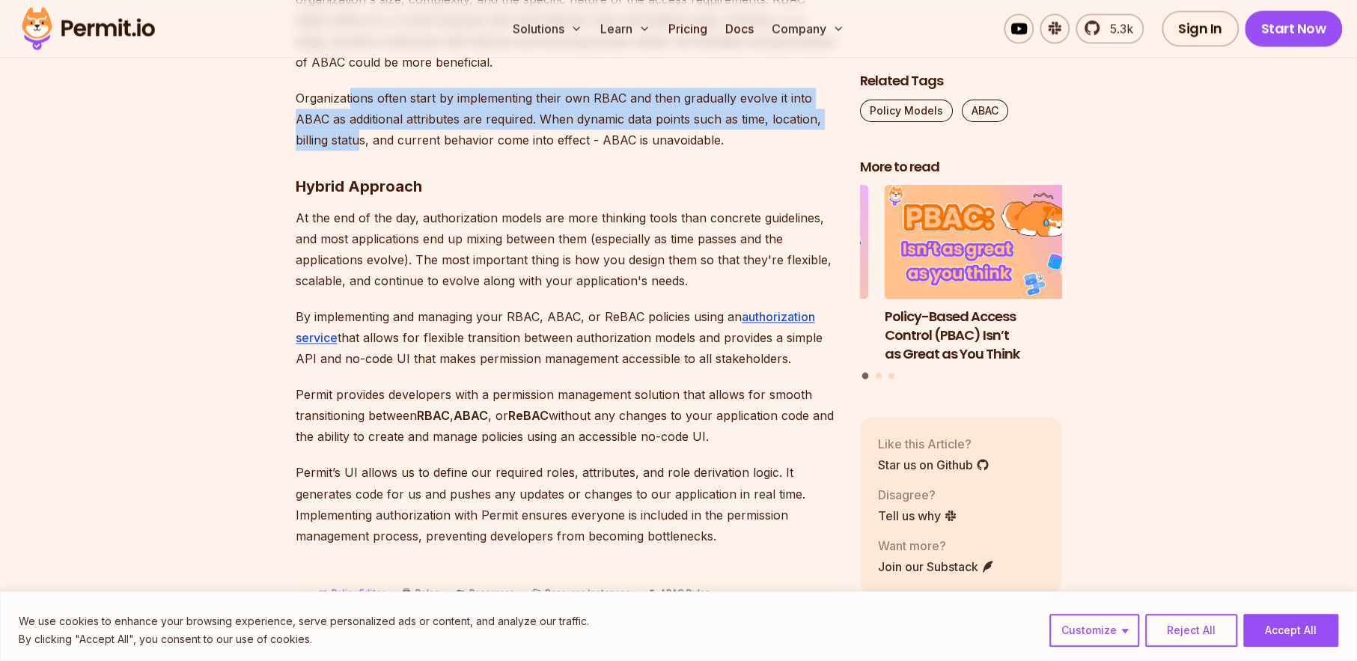
drag, startPoint x: 350, startPoint y: 280, endPoint x: 357, endPoint y: 317, distance: 38.2
click at [357, 150] on p "Organizations often start by implementing their own RBAC and then gradually evo…" at bounding box center [566, 119] width 540 height 63
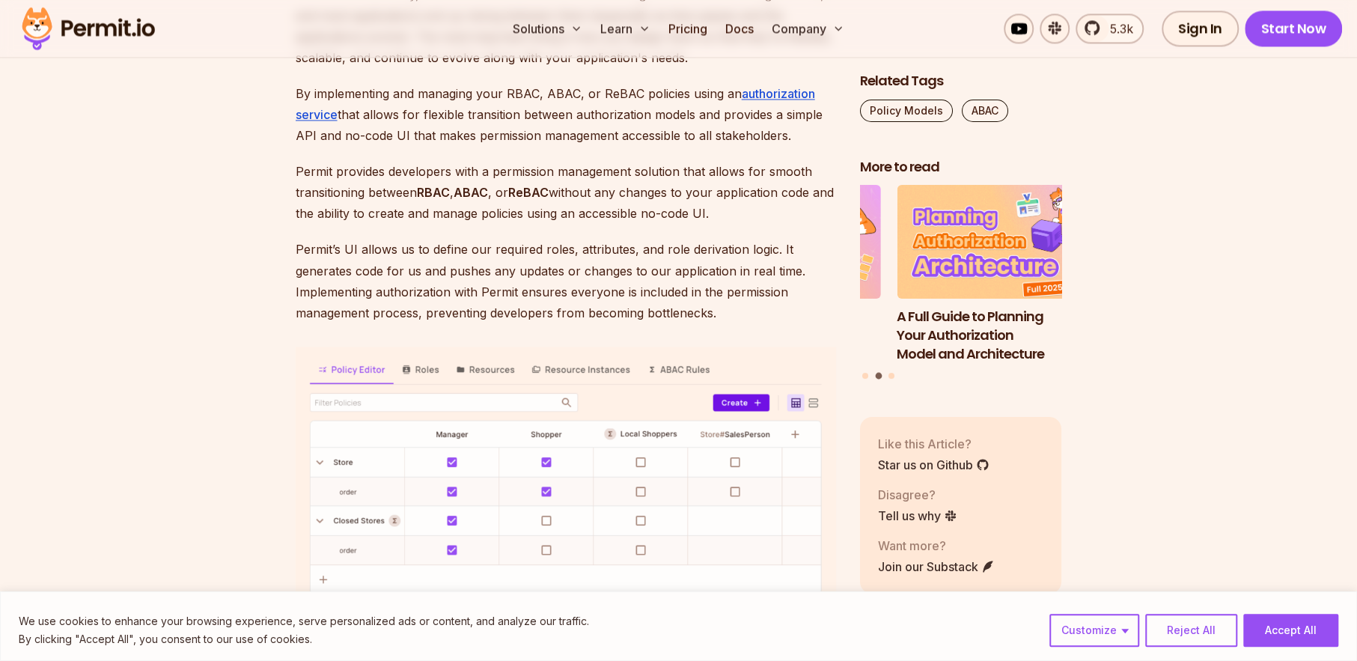
scroll to position [5838, 0]
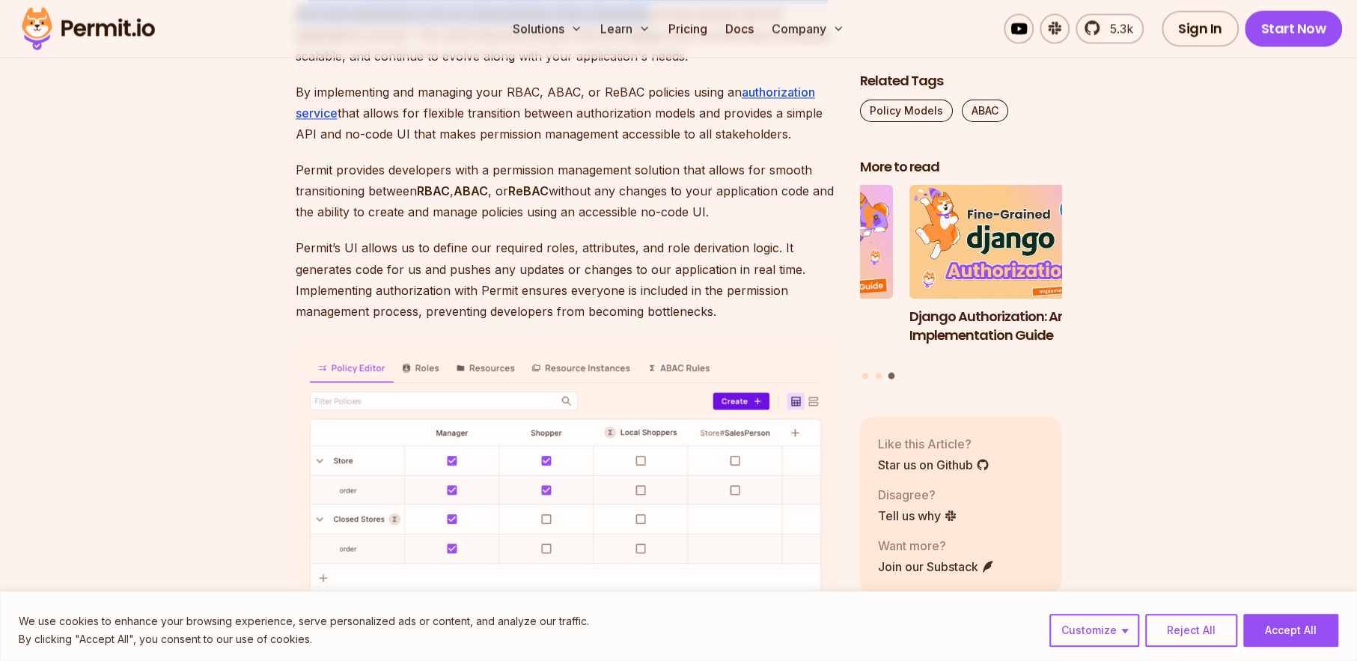
drag, startPoint x: 307, startPoint y: 173, endPoint x: 648, endPoint y: 204, distance: 342.8
click at [648, 67] on p "At the end of the day, authorization models are more thinking tools than concre…" at bounding box center [566, 25] width 540 height 84
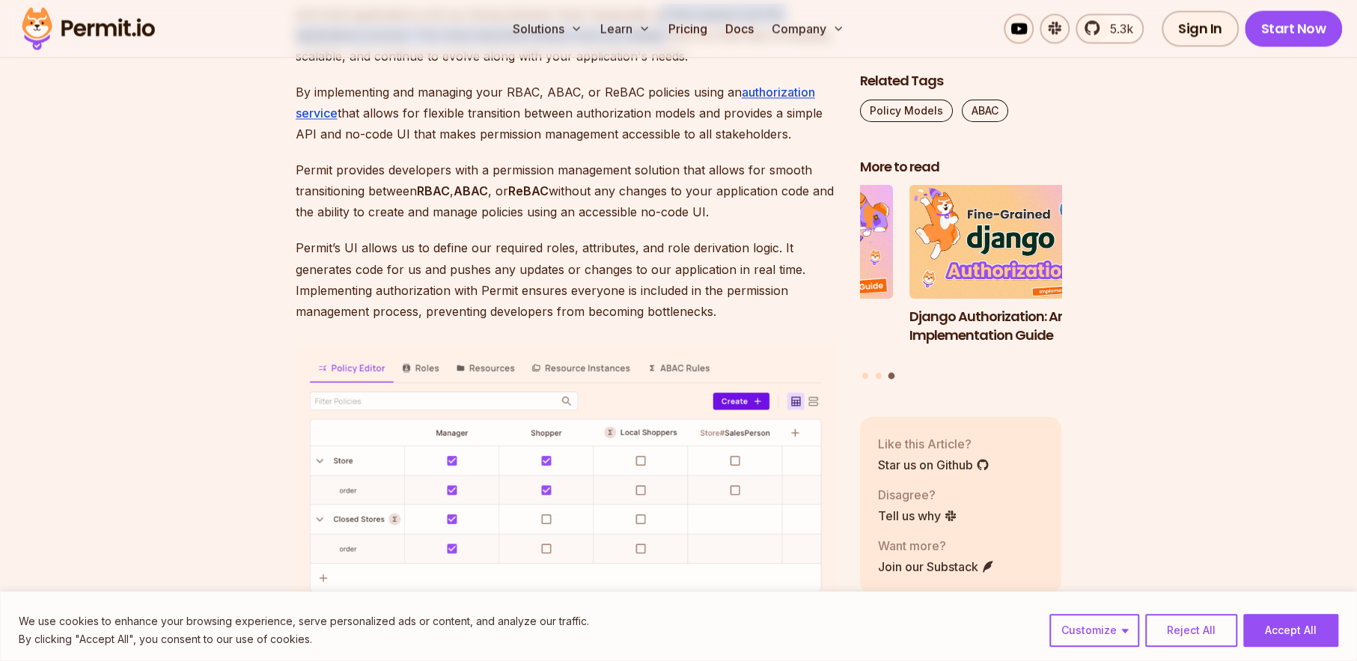
drag, startPoint x: 663, startPoint y: 191, endPoint x: 666, endPoint y: 216, distance: 24.9
click at [666, 67] on p "At the end of the day, authorization models are more thinking tools than concre…" at bounding box center [566, 25] width 540 height 84
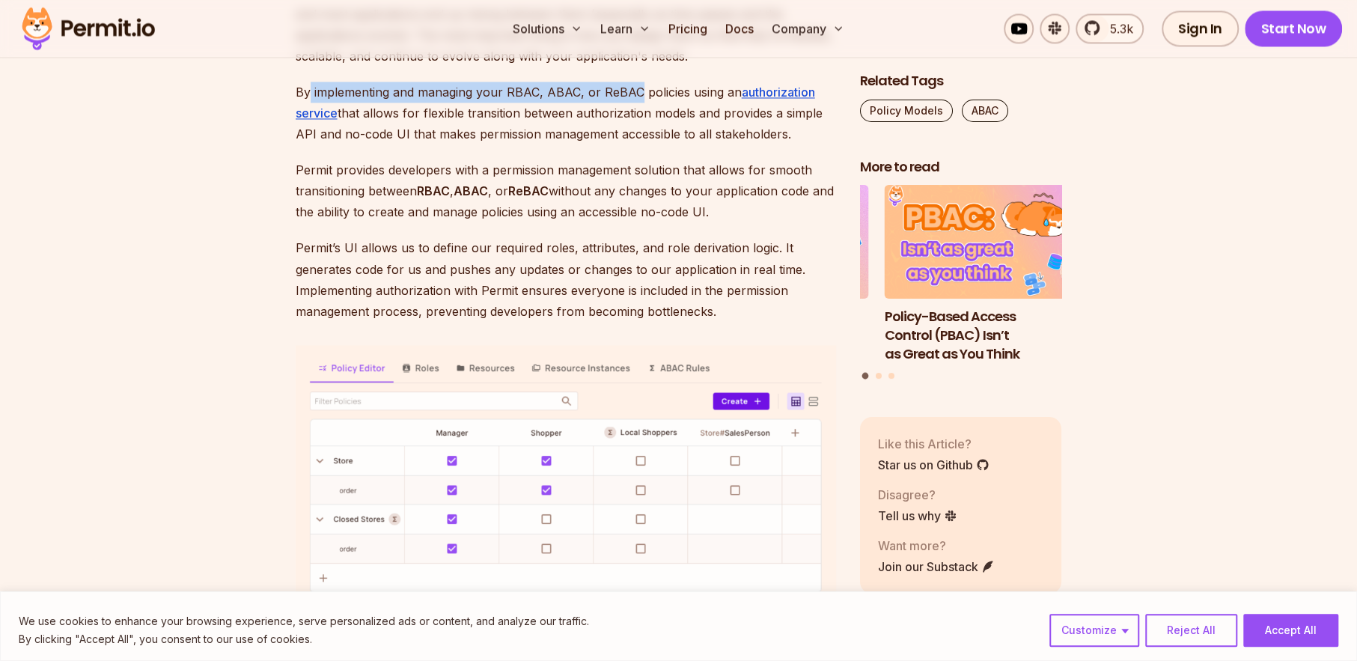
drag, startPoint x: 311, startPoint y: 276, endPoint x: 638, endPoint y: 278, distance: 327.1
click at [638, 144] on p "By implementing and managing your RBAC, ABAC, or ReBAC policies using an author…" at bounding box center [566, 113] width 540 height 63
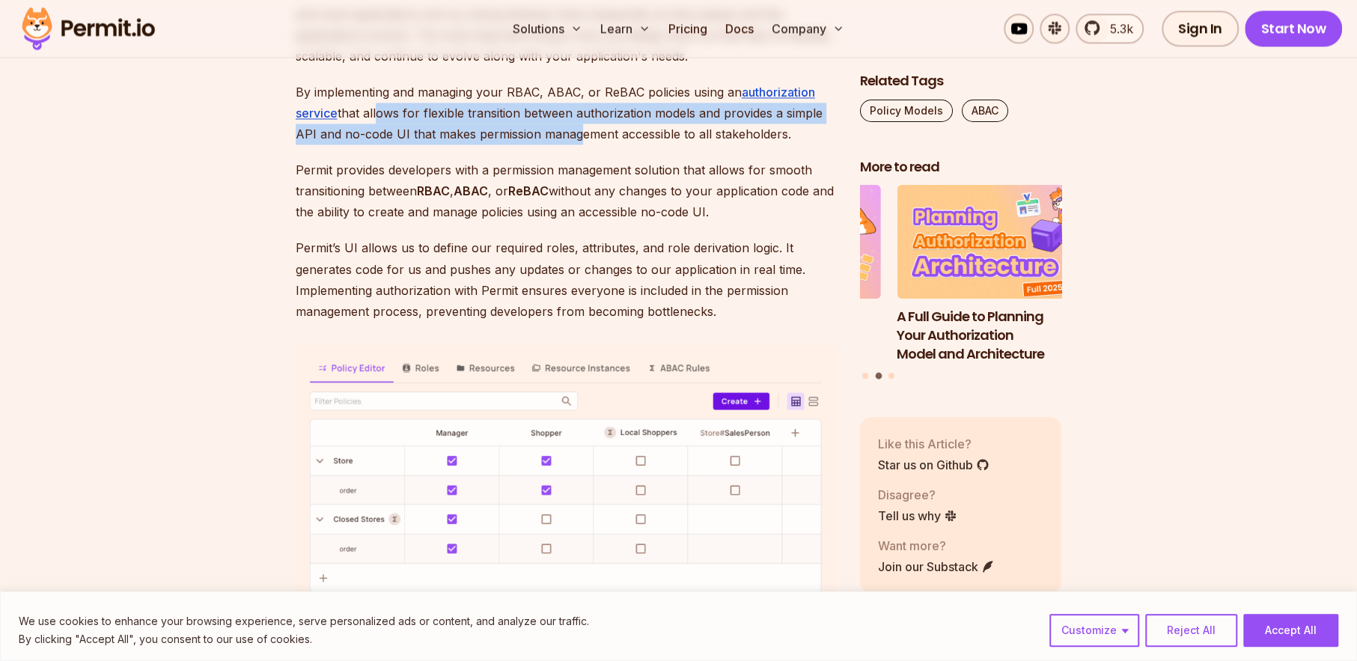
drag, startPoint x: 376, startPoint y: 295, endPoint x: 573, endPoint y: 312, distance: 197.6
click at [573, 144] on p "By implementing and managing your RBAC, ABAC, or ReBAC policies using an author…" at bounding box center [566, 113] width 540 height 63
